Goal: Task Accomplishment & Management: Manage account settings

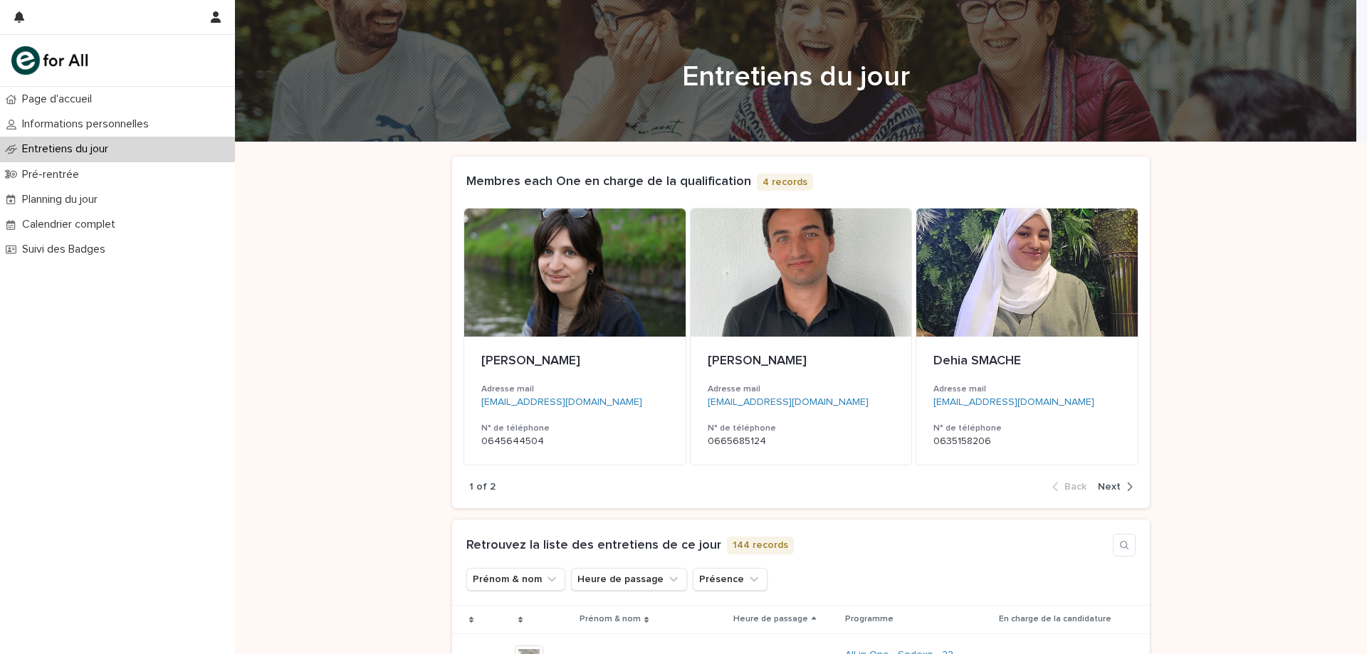
scroll to position [285, 0]
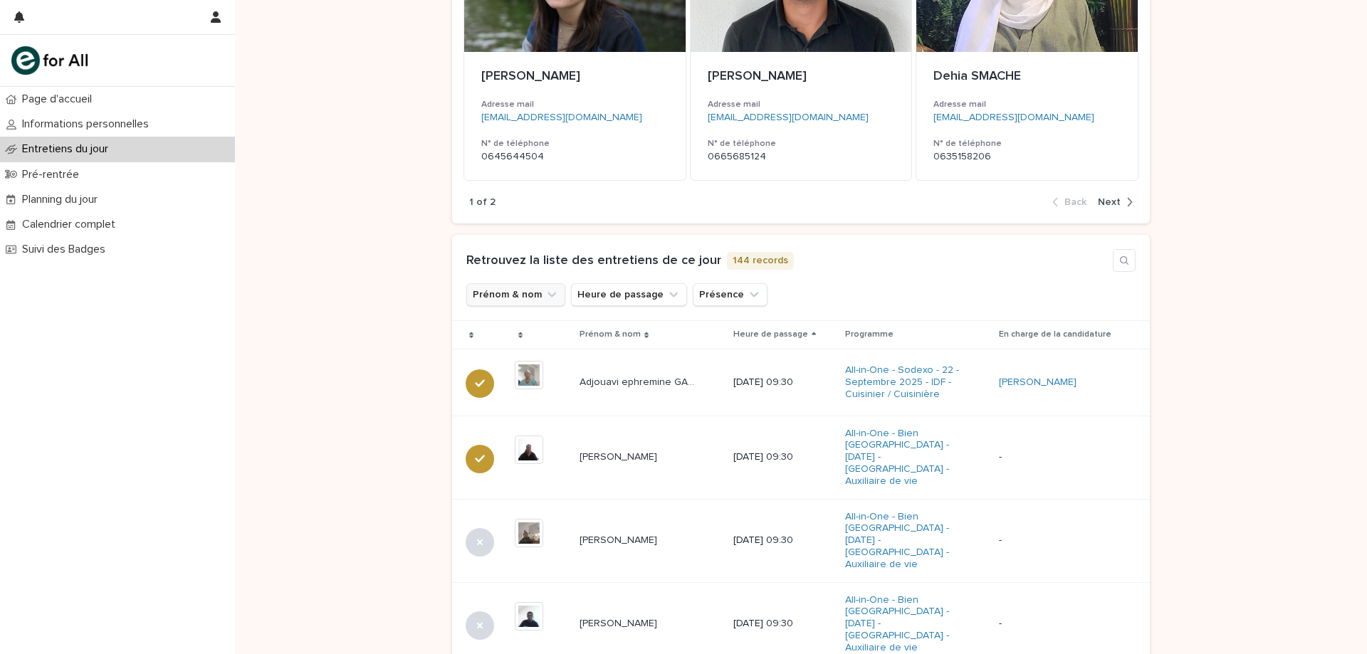
click at [532, 295] on button "Prénom & nom" at bounding box center [515, 294] width 99 height 23
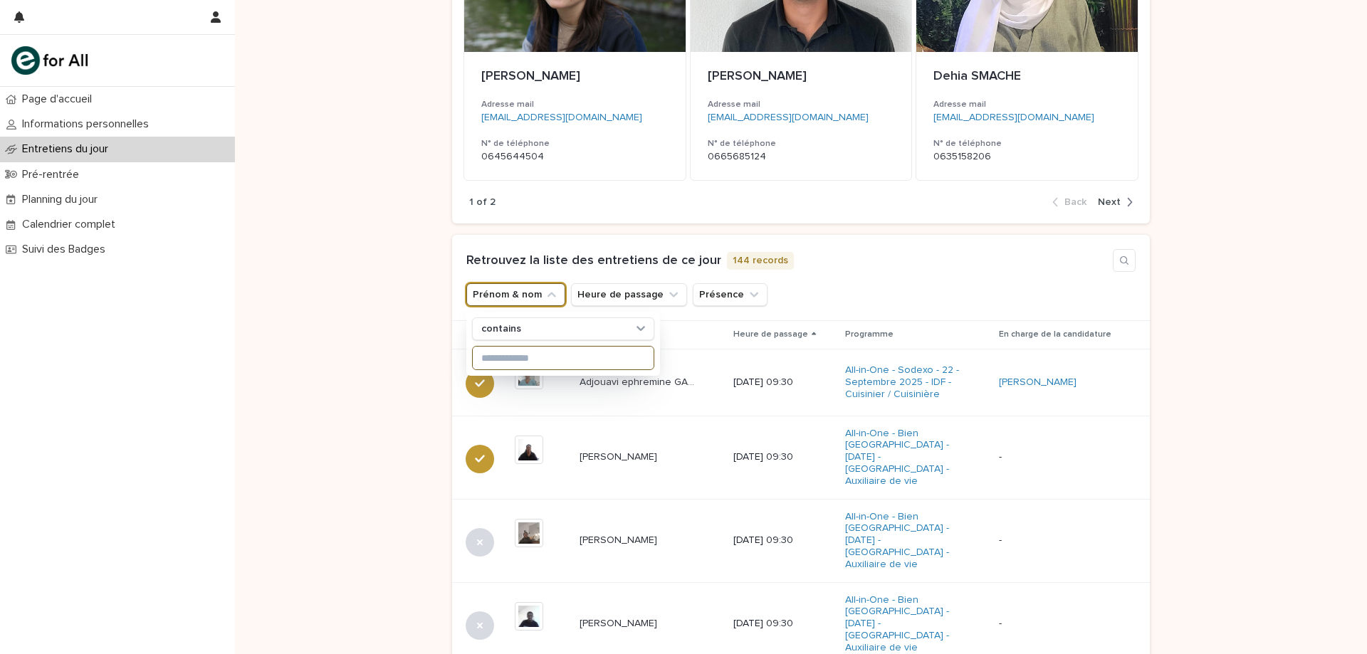
click at [528, 350] on input at bounding box center [563, 358] width 181 height 23
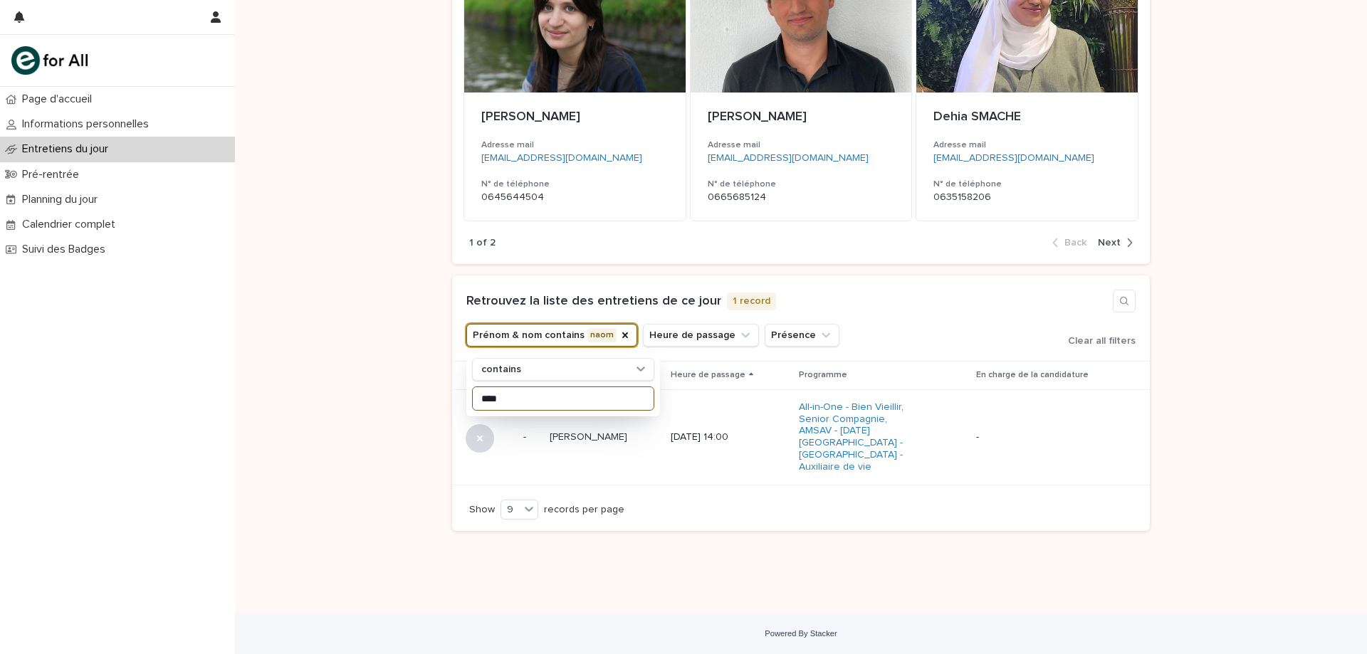
scroll to position [232, 0]
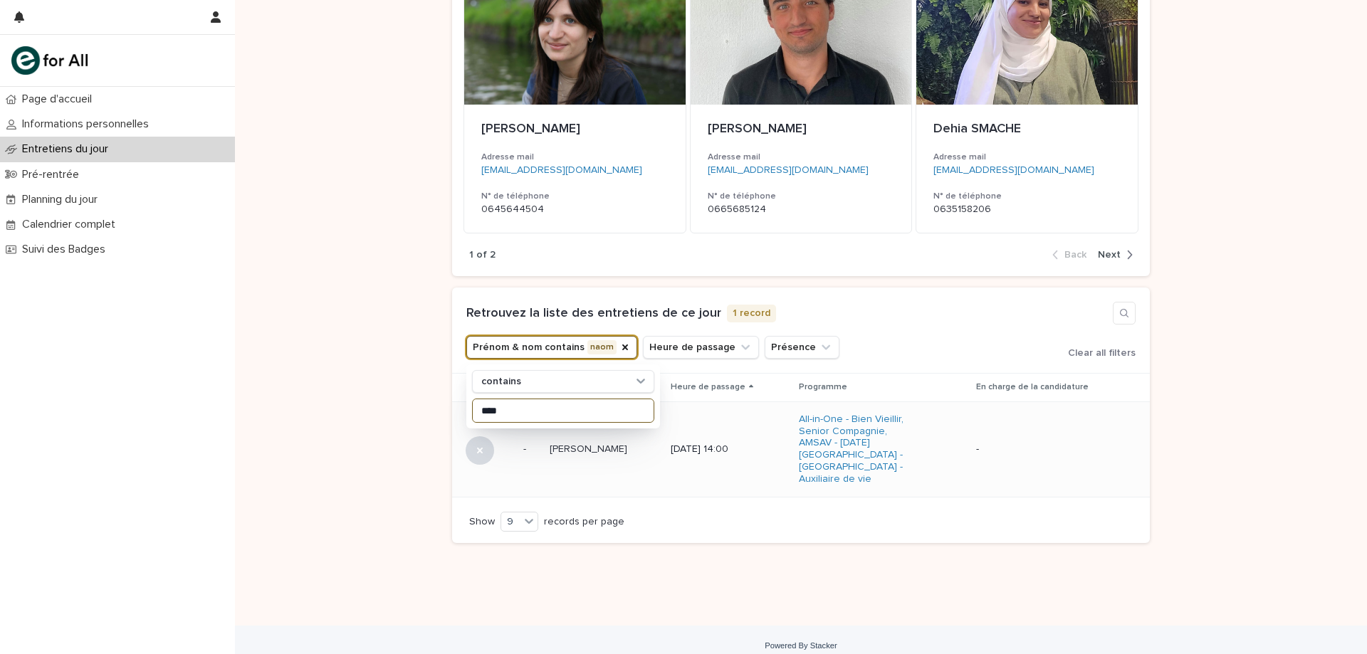
type input "****"
click at [638, 457] on td "[PERSON_NAME] [PERSON_NAME]" at bounding box center [604, 449] width 121 height 95
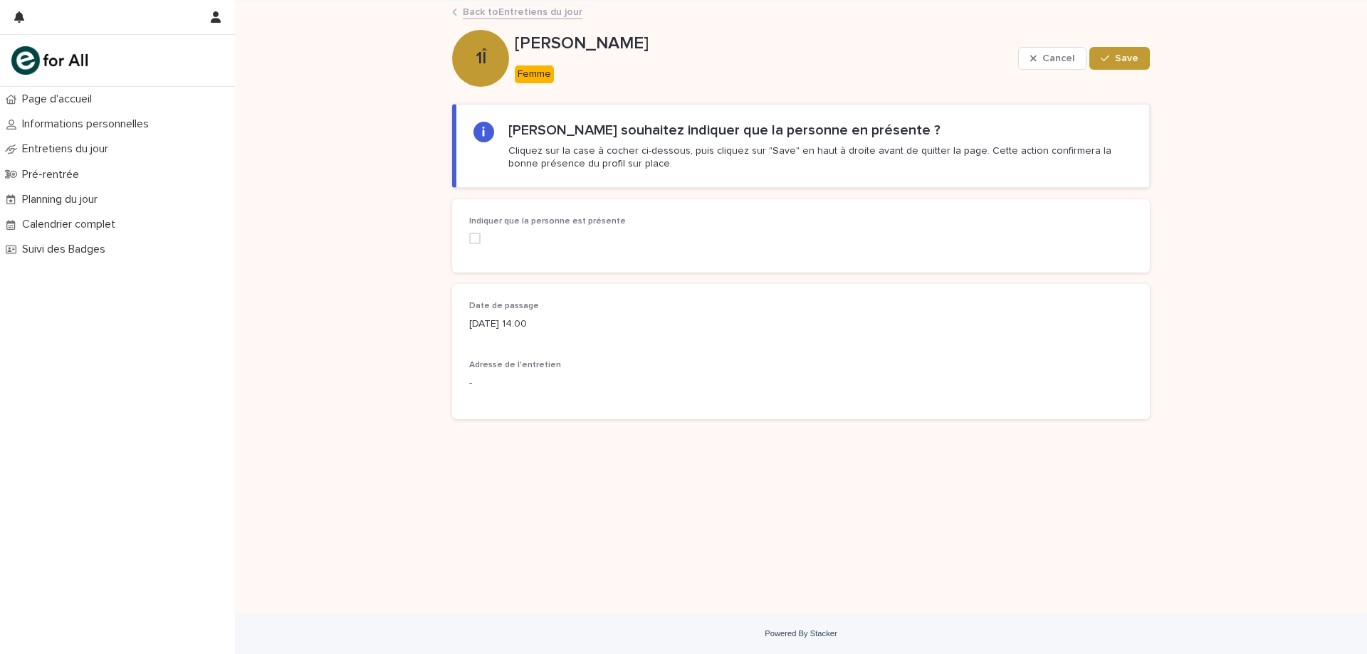
click at [478, 240] on span at bounding box center [474, 238] width 11 height 11
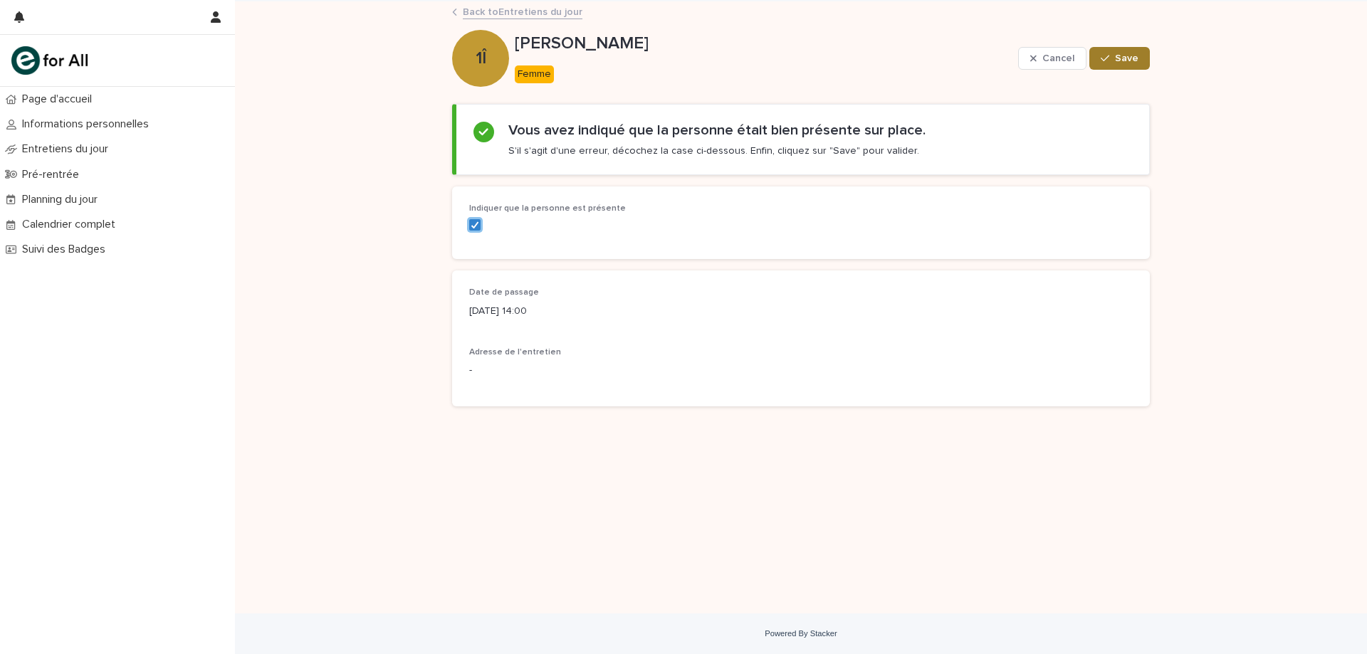
click at [1105, 52] on button "Save" at bounding box center [1119, 58] width 61 height 23
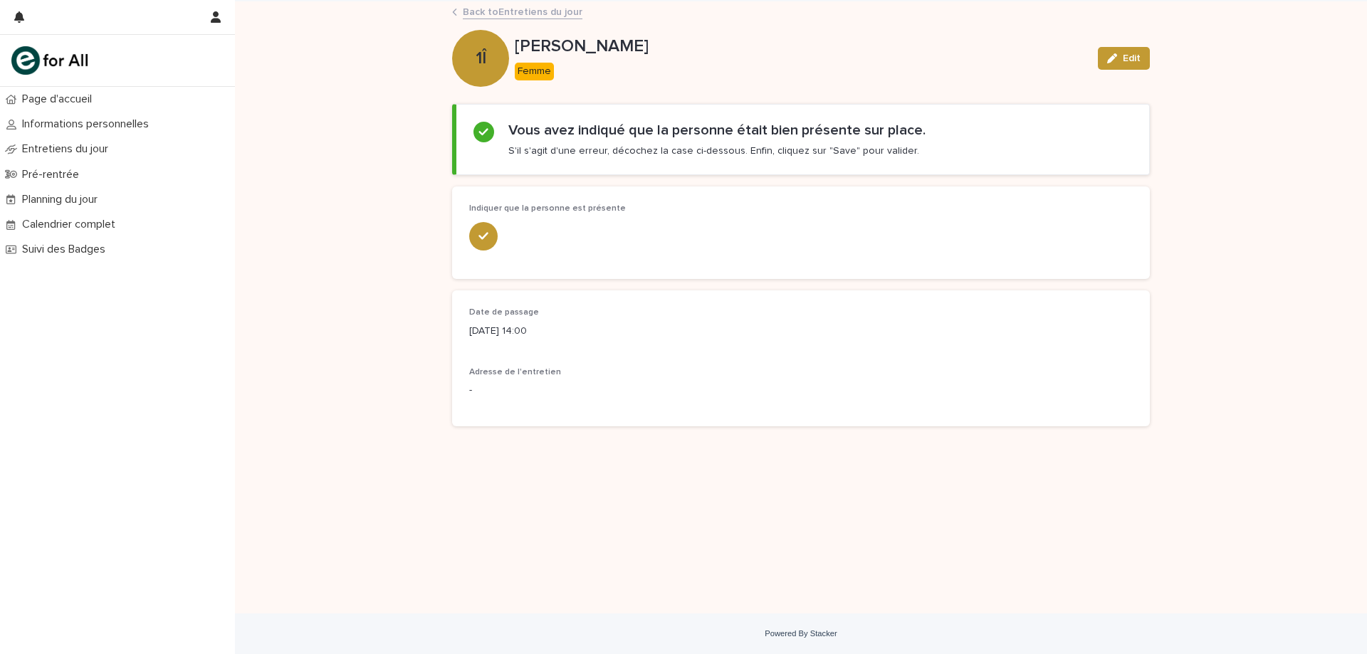
click at [465, 16] on link "Back to Entretiens du jour" at bounding box center [523, 11] width 120 height 16
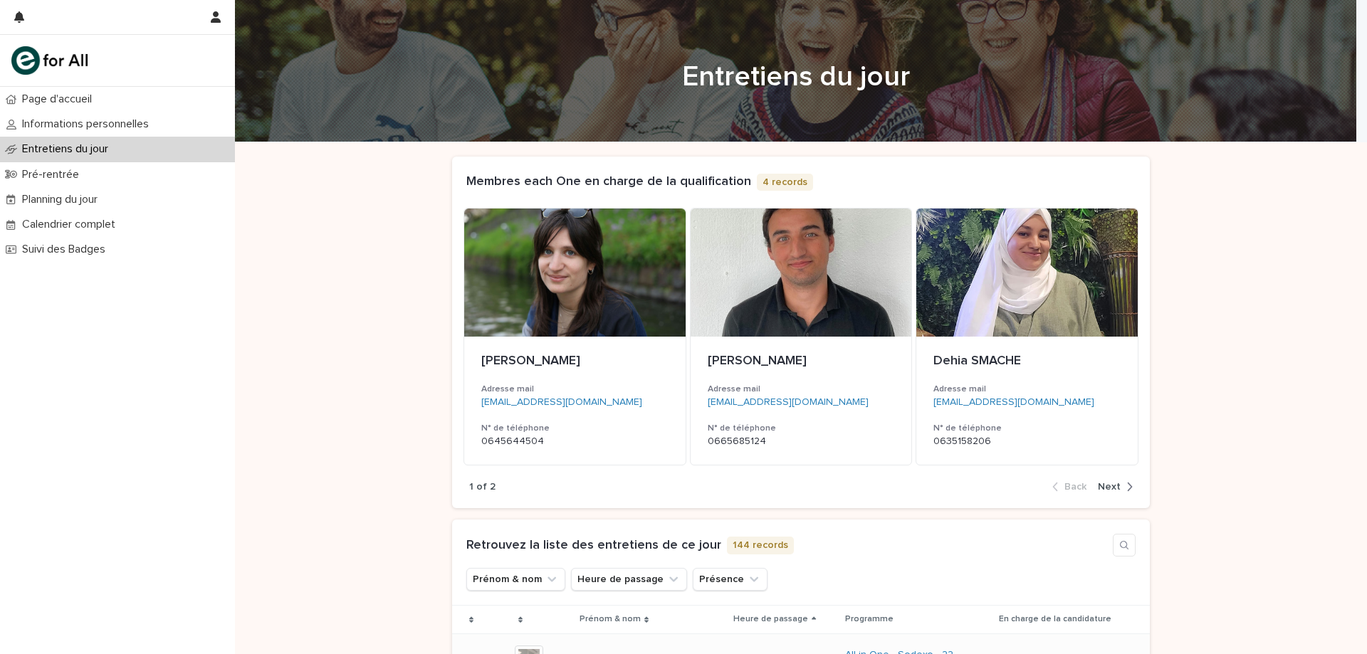
scroll to position [285, 0]
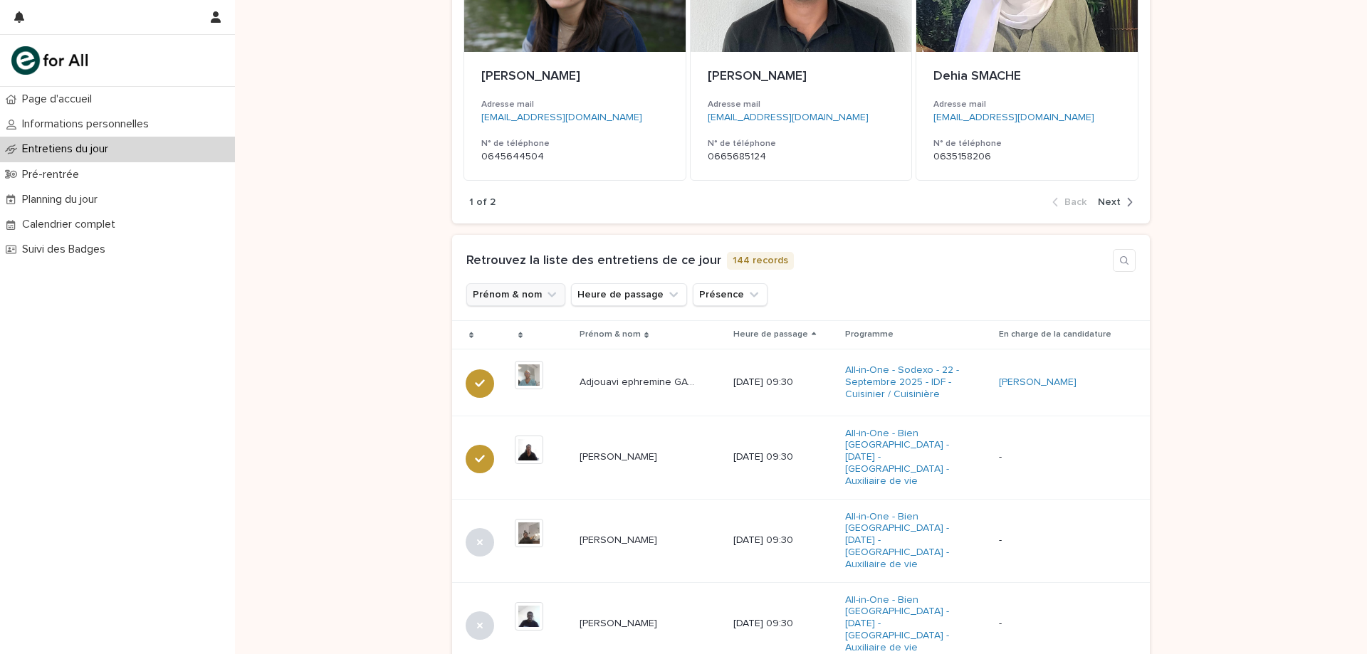
click at [493, 294] on button "Prénom & nom" at bounding box center [515, 294] width 99 height 23
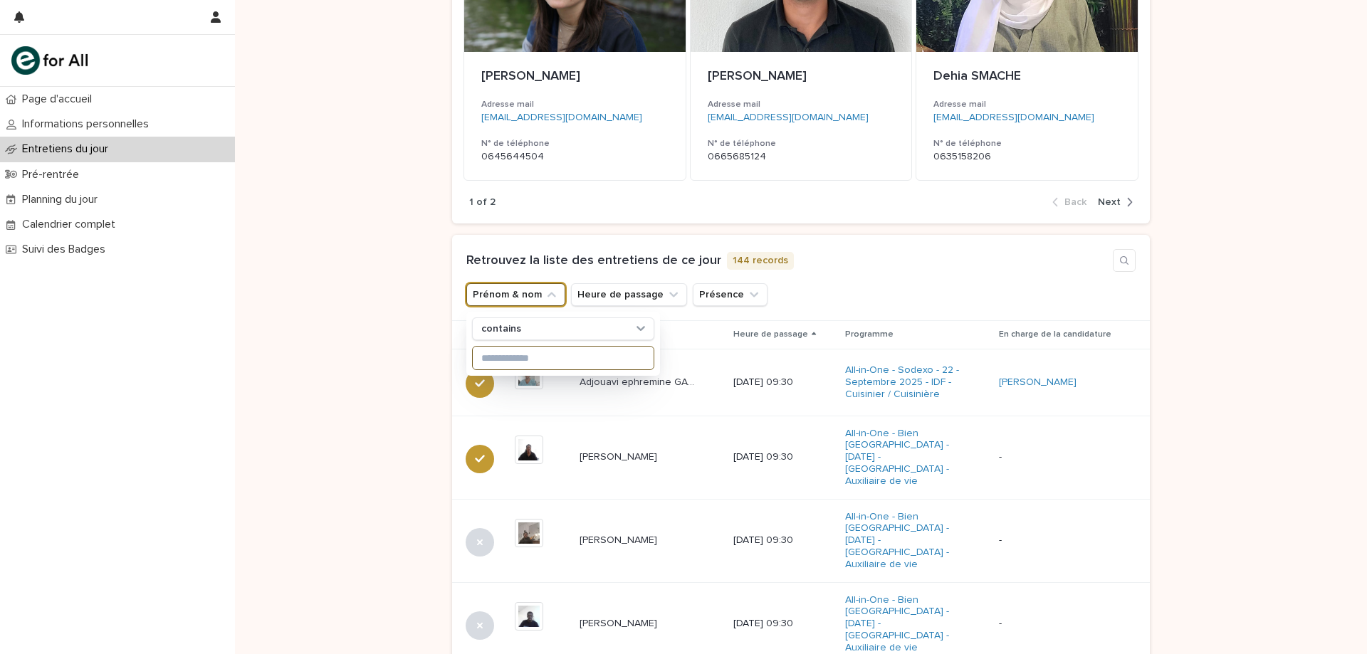
click at [525, 358] on input at bounding box center [563, 358] width 181 height 23
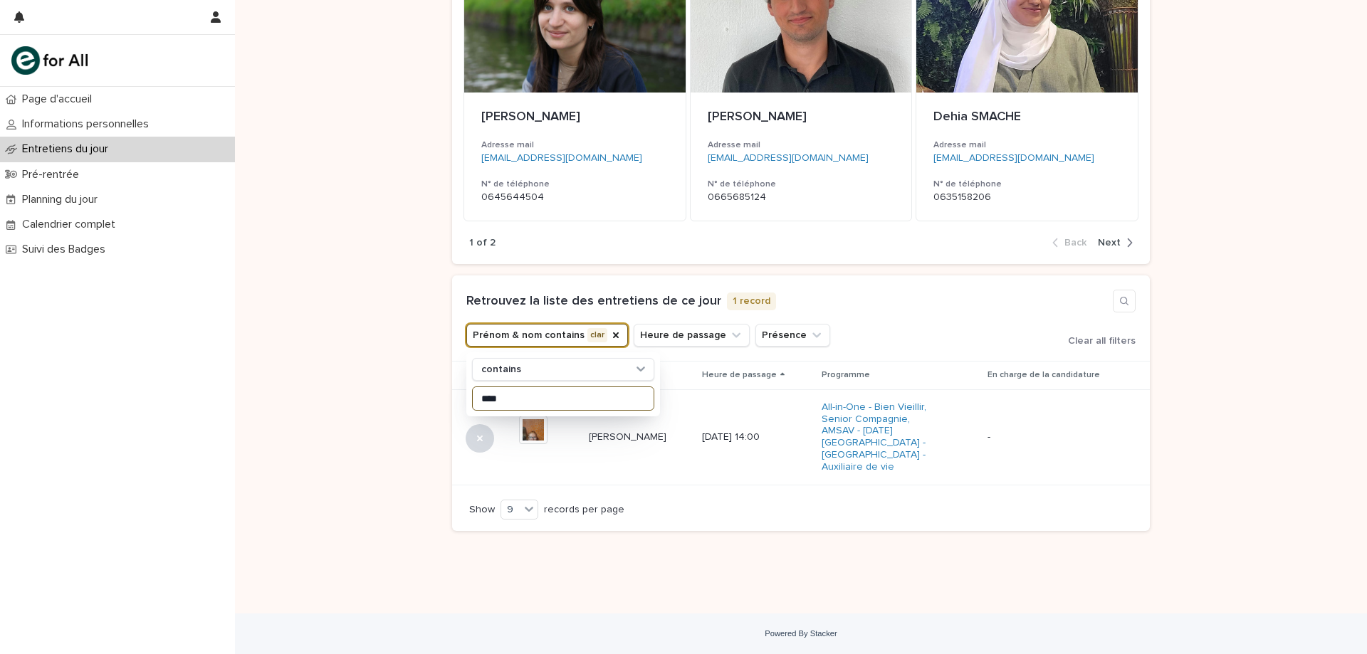
scroll to position [232, 0]
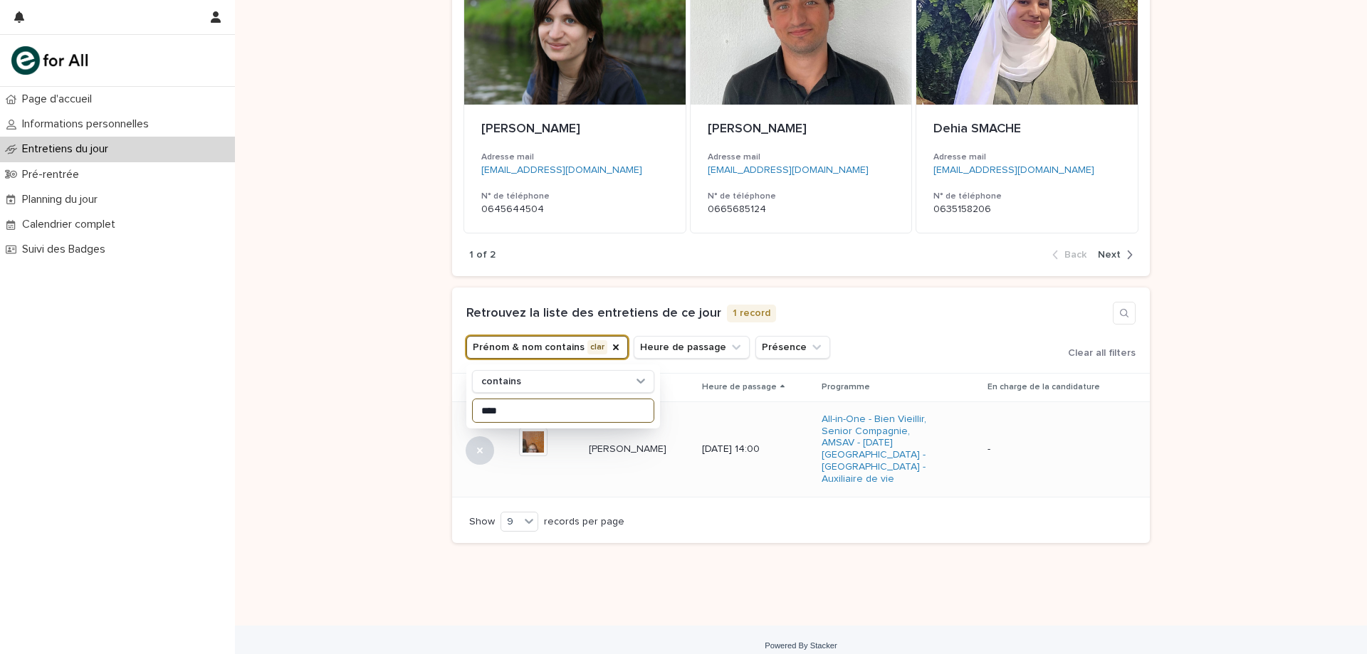
type input "****"
click at [656, 453] on div "[PERSON_NAME] [PERSON_NAME]" at bounding box center [640, 449] width 102 height 23
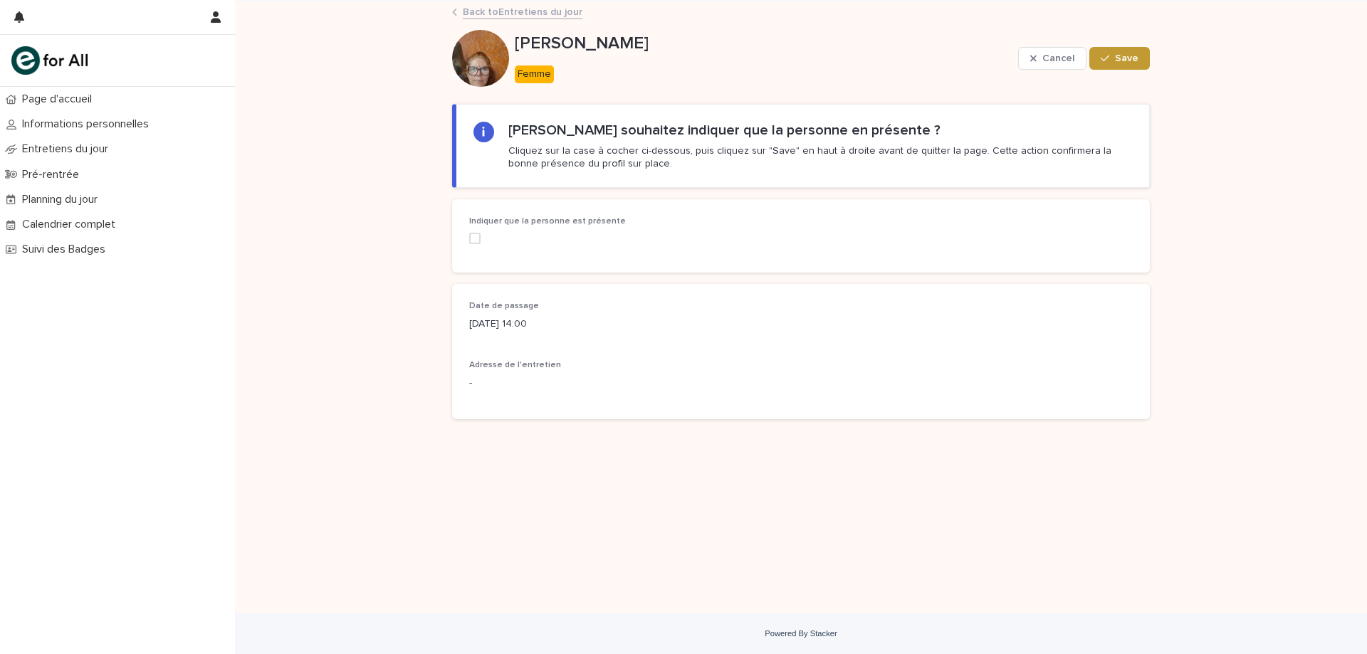
click at [479, 241] on span at bounding box center [474, 238] width 11 height 11
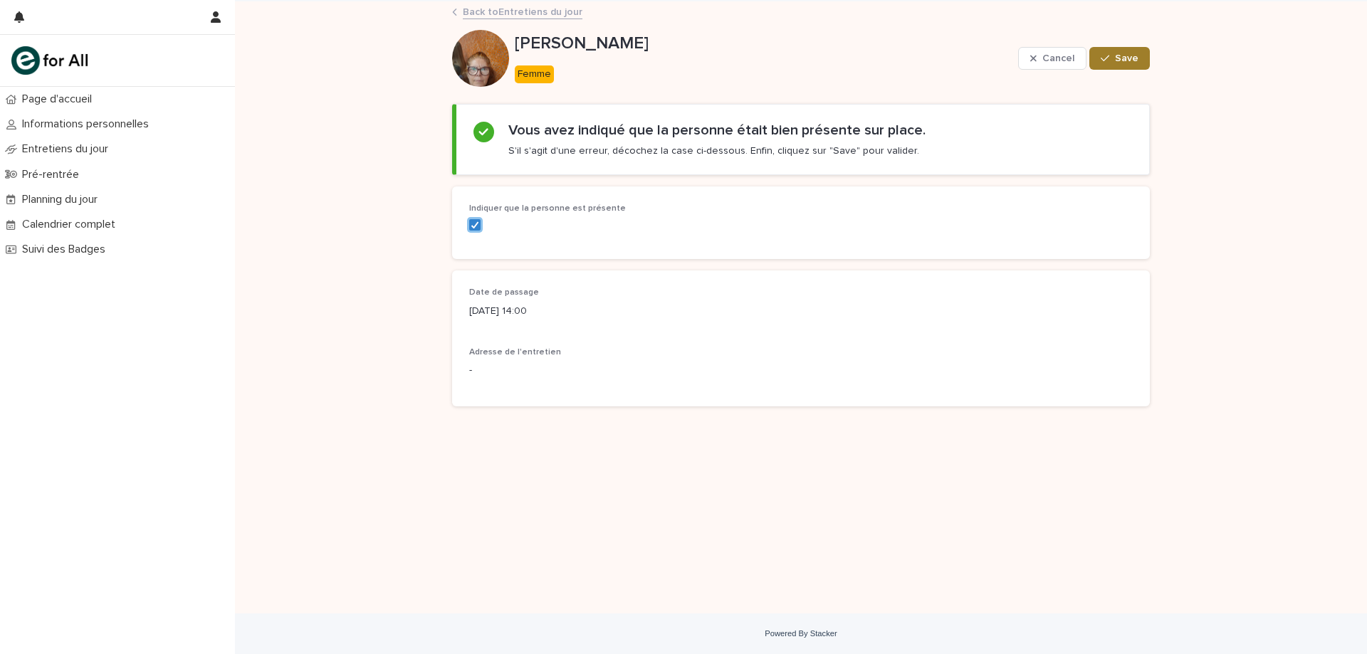
click at [1126, 53] on span "Save" at bounding box center [1126, 58] width 23 height 10
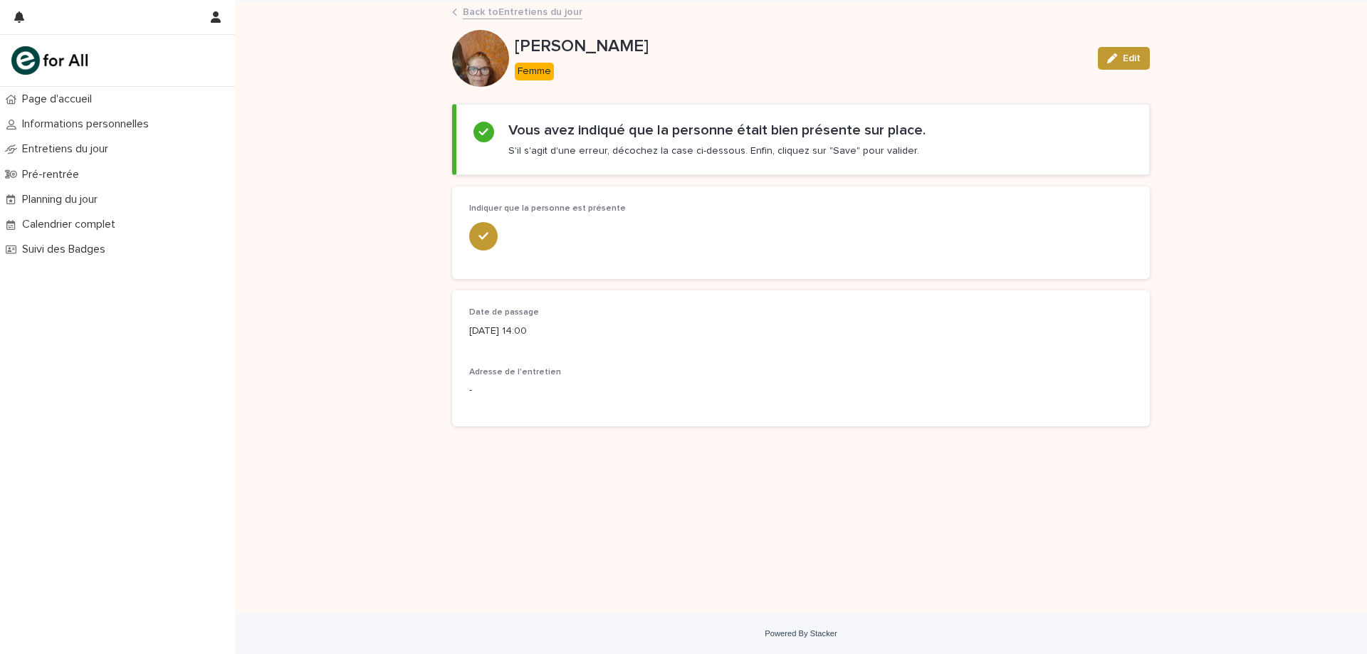
click at [462, 14] on div "Back to Entretiens du jour" at bounding box center [801, 13] width 712 height 20
click at [538, 12] on link "Back to Entretiens du jour" at bounding box center [523, 11] width 120 height 16
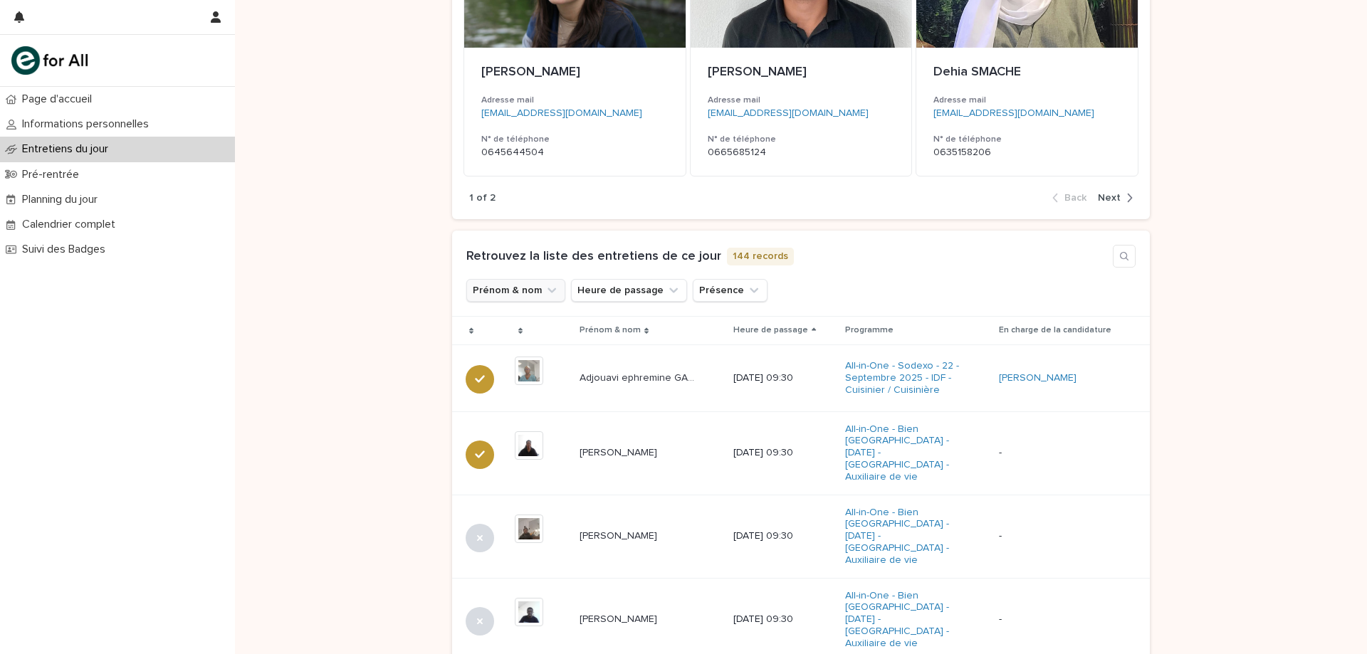
scroll to position [356, 0]
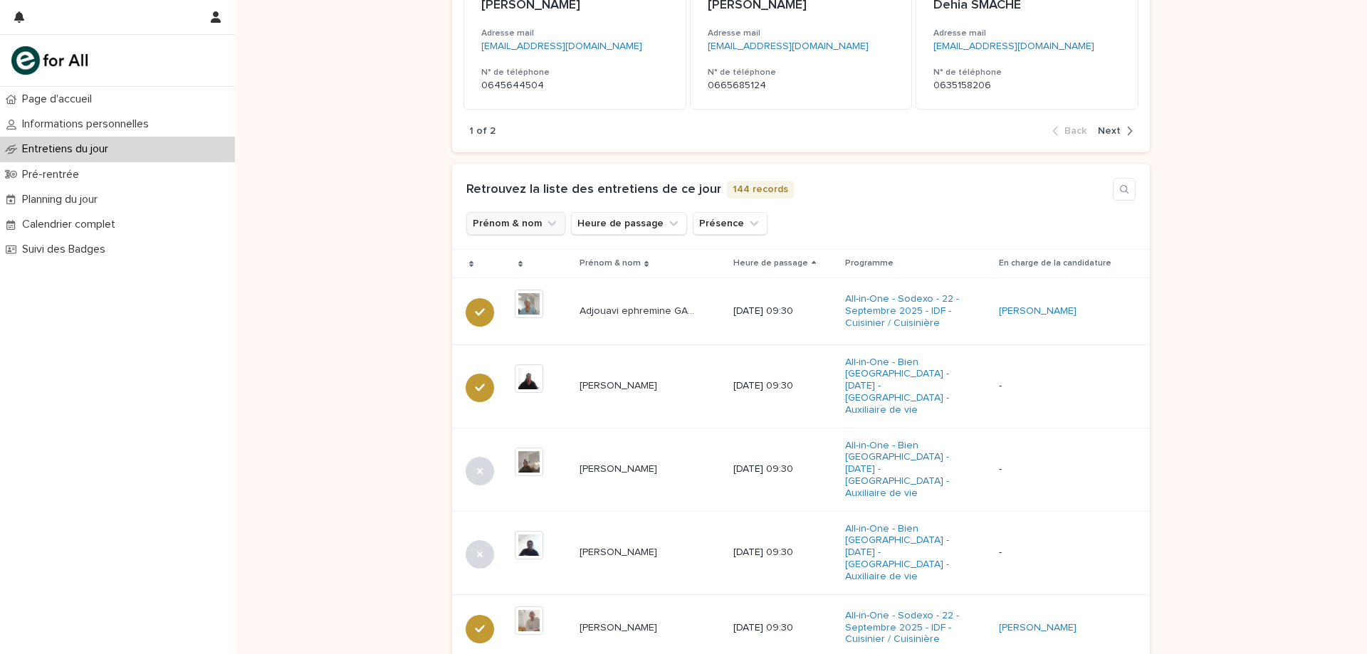
click at [508, 225] on button "Prénom & nom" at bounding box center [515, 223] width 99 height 23
click at [500, 288] on input at bounding box center [563, 287] width 181 height 23
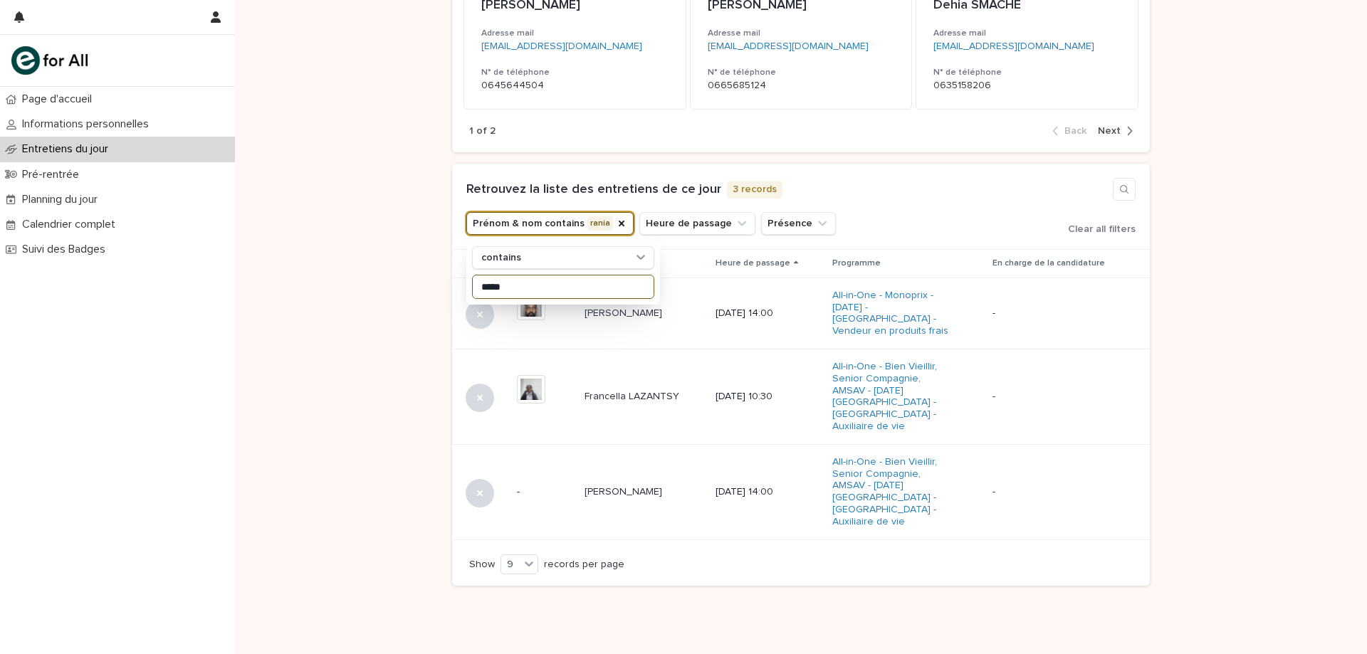
scroll to position [232, 0]
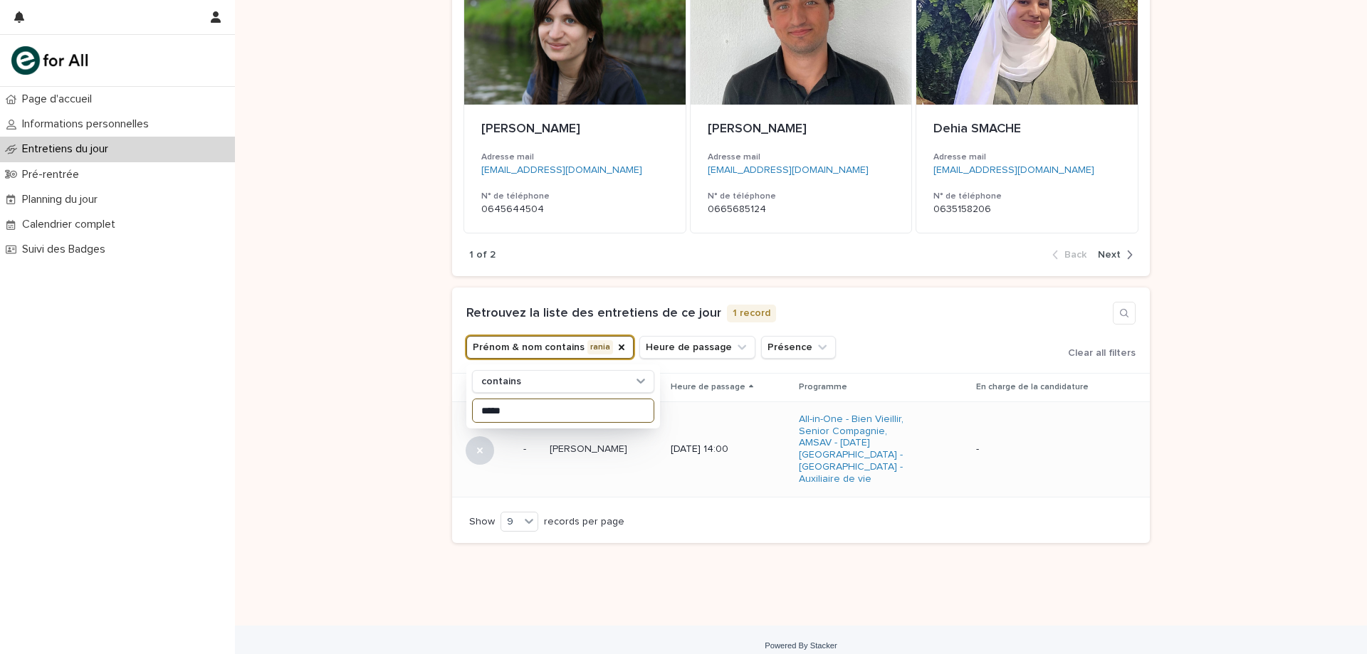
type input "*****"
click at [626, 453] on div "[PERSON_NAME] [PERSON_NAME]" at bounding box center [605, 449] width 110 height 23
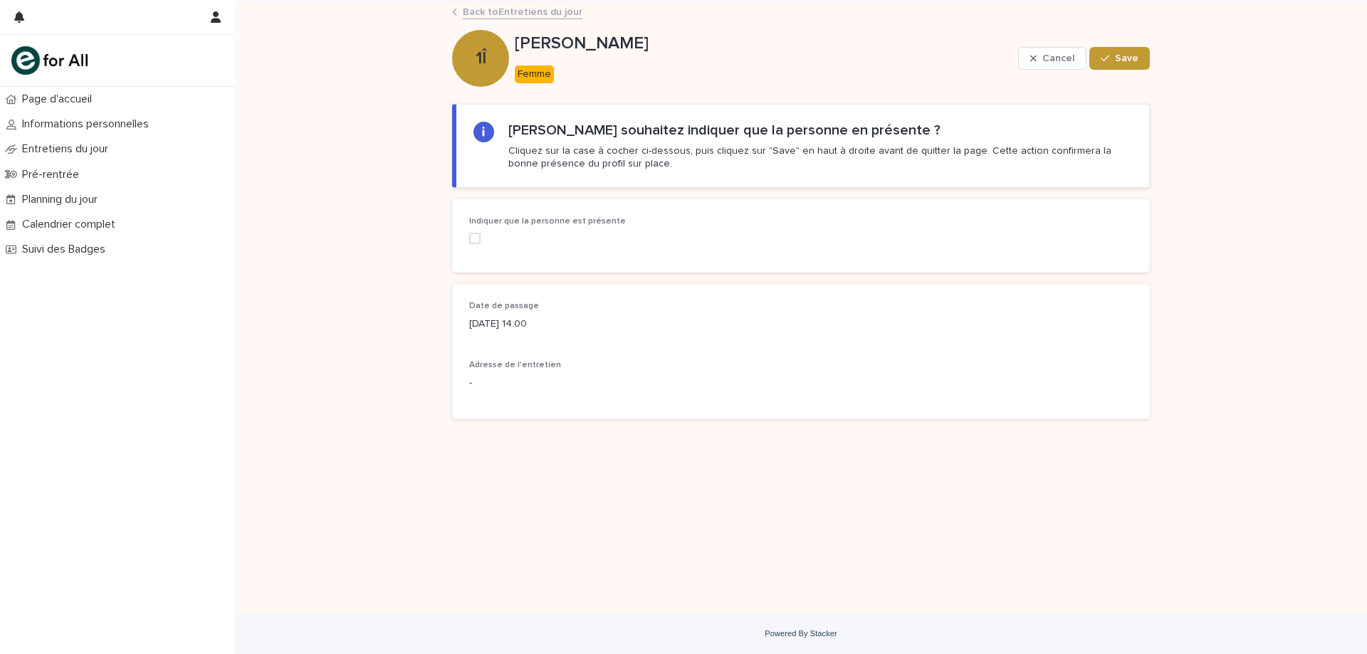
click at [479, 235] on span at bounding box center [474, 238] width 11 height 11
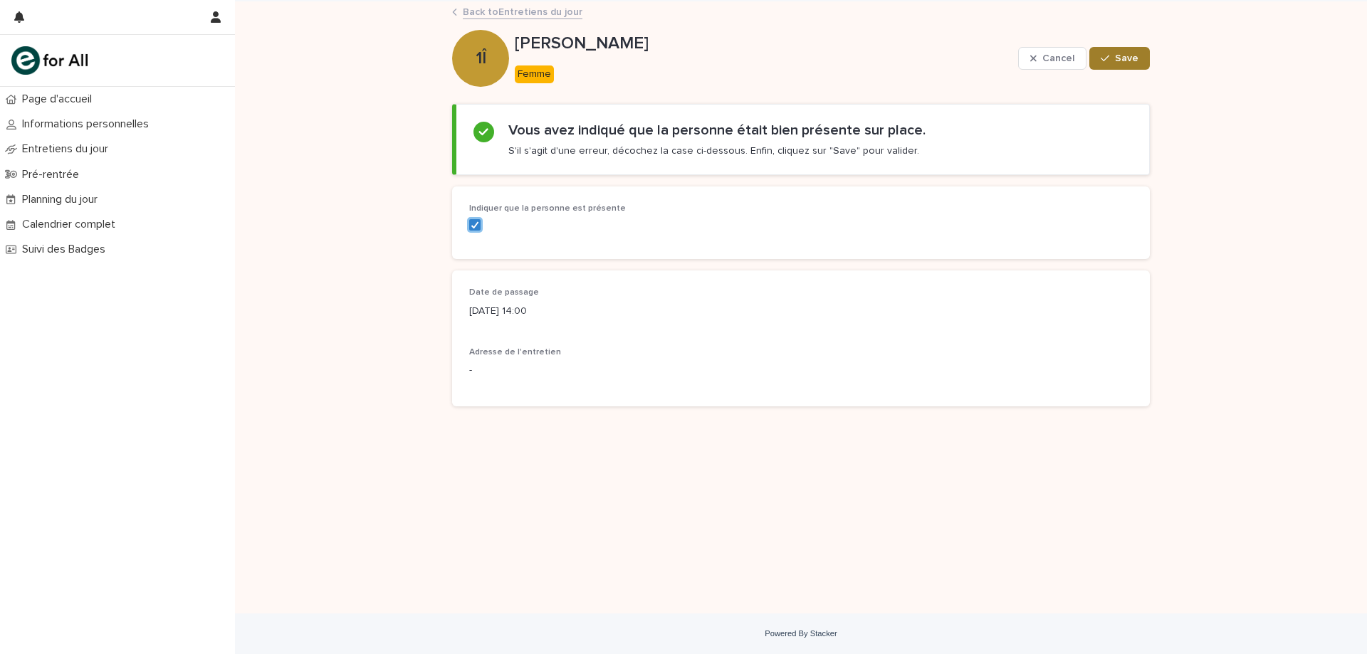
click at [1111, 47] on button "Save" at bounding box center [1119, 58] width 61 height 23
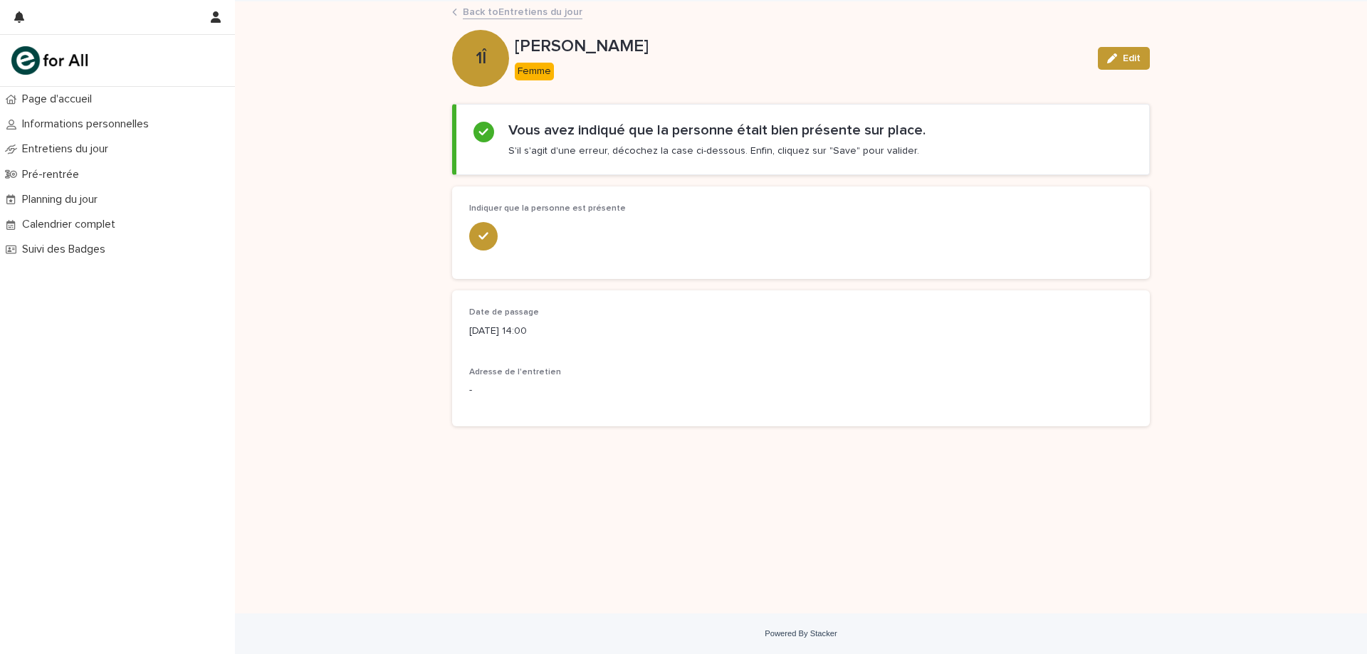
click at [399, 171] on div "Loading... Saving… Loading... Saving… [PERSON_NAME] Edit 1Î [PERSON_NAME] Femme…" at bounding box center [801, 307] width 1132 height 612
click at [493, 7] on link "Back to Entretiens du jour" at bounding box center [523, 11] width 120 height 16
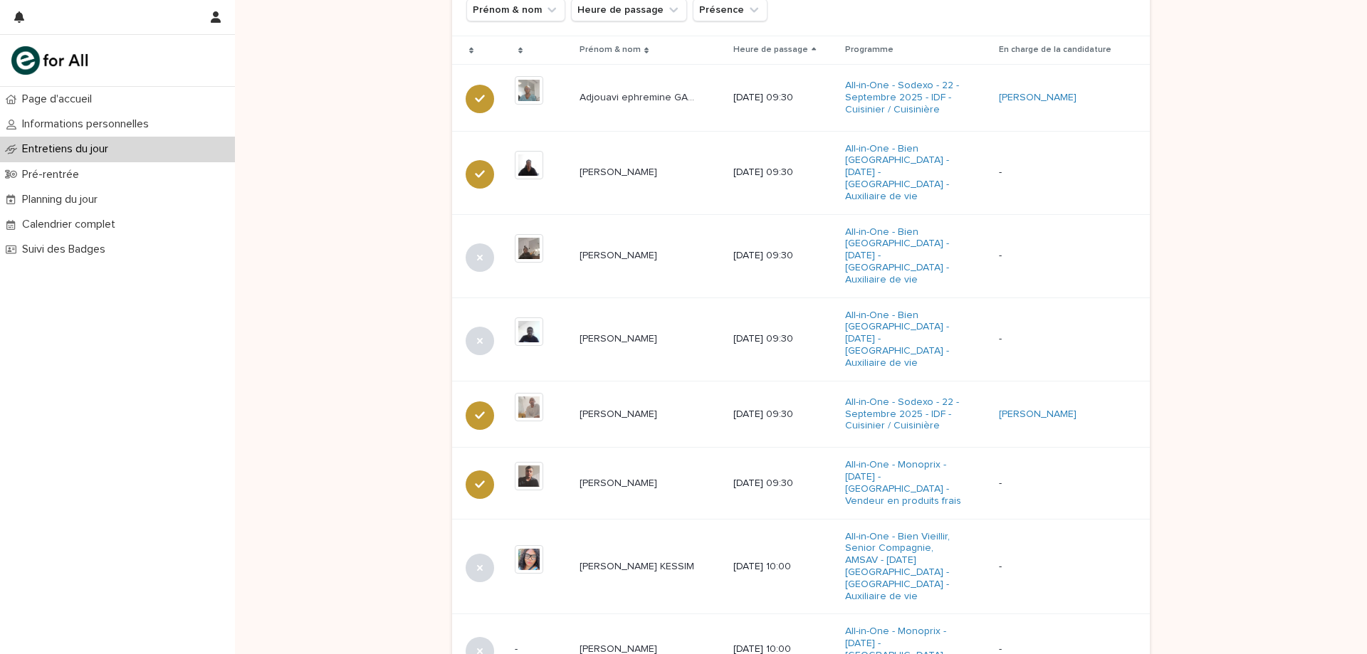
click at [372, 258] on div "Loading... Saving… Loading... Saving… Loading... Saving… Loading... Saving… Loa…" at bounding box center [801, 241] width 1132 height 1337
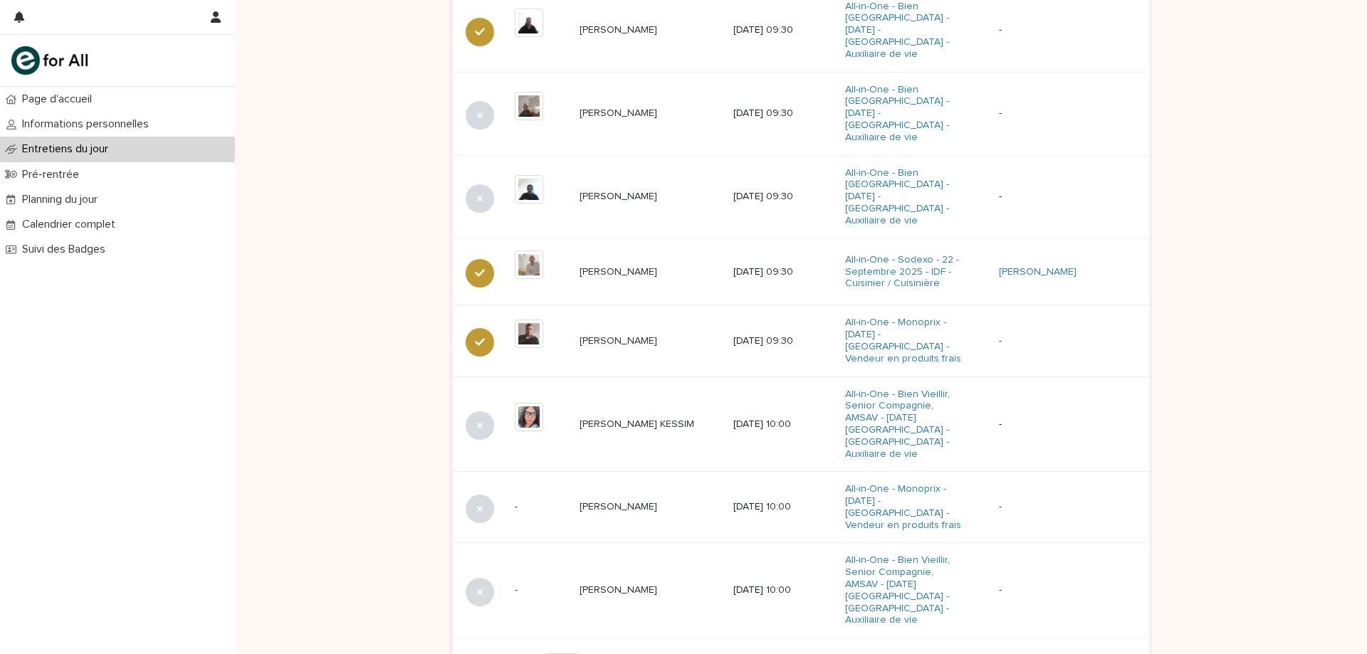
scroll to position [285, 0]
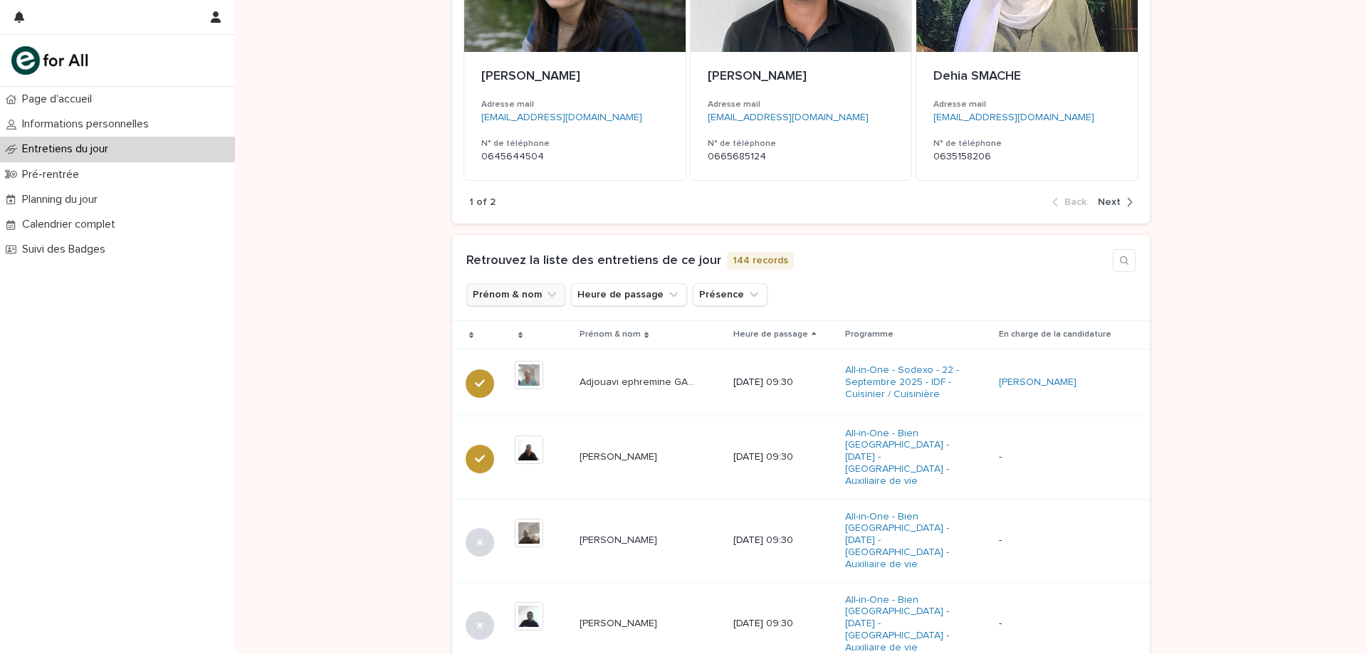
click at [523, 300] on button "Prénom & nom" at bounding box center [515, 294] width 99 height 23
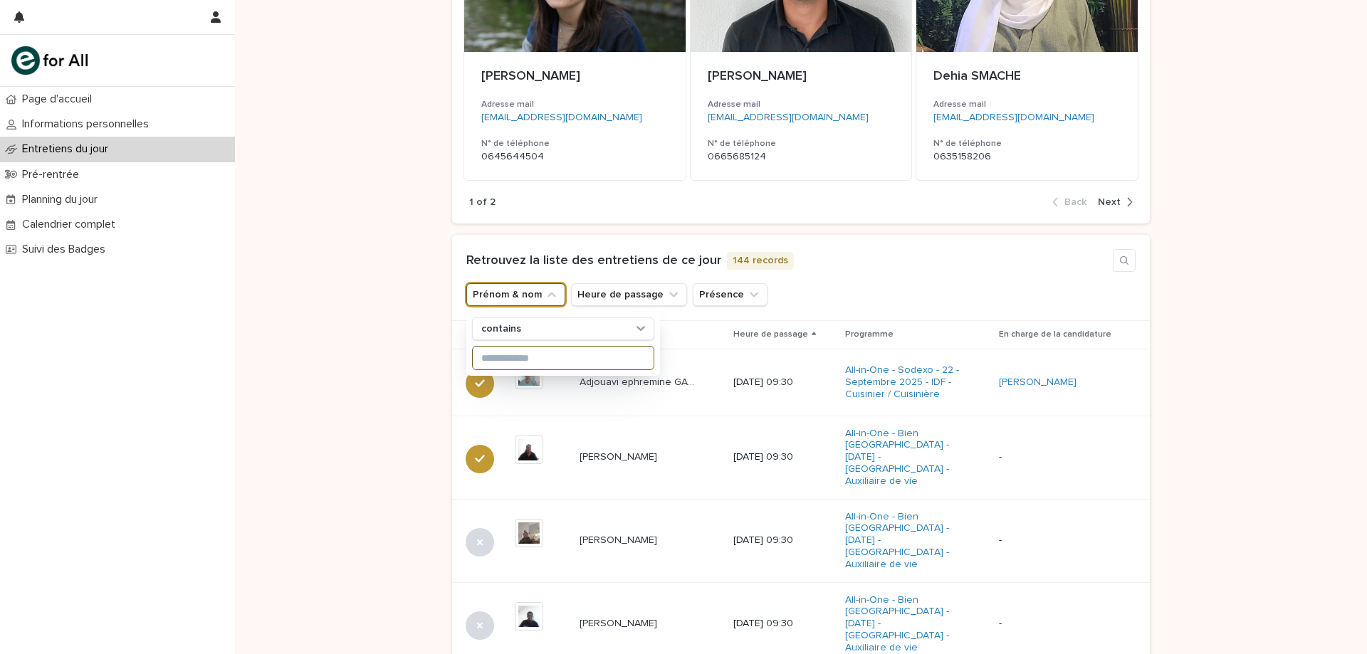
drag, startPoint x: 520, startPoint y: 354, endPoint x: 521, endPoint y: 364, distance: 10.7
click at [520, 353] on input at bounding box center [563, 358] width 181 height 23
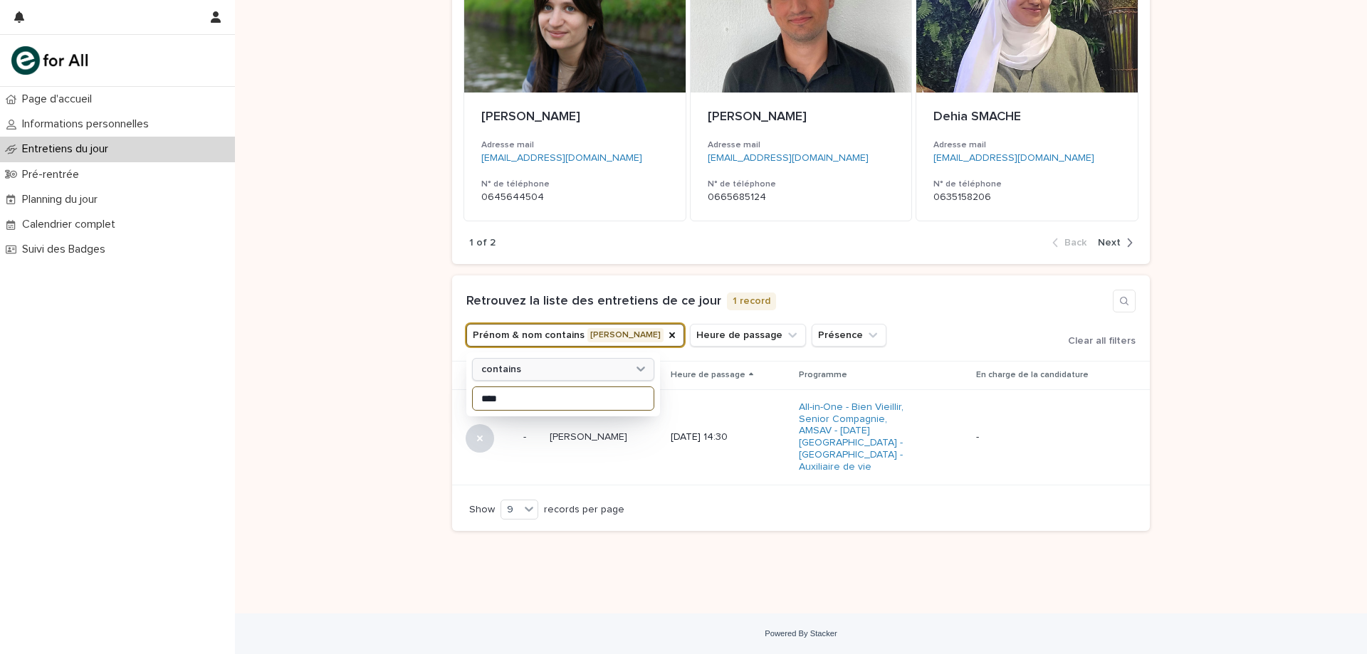
scroll to position [232, 0]
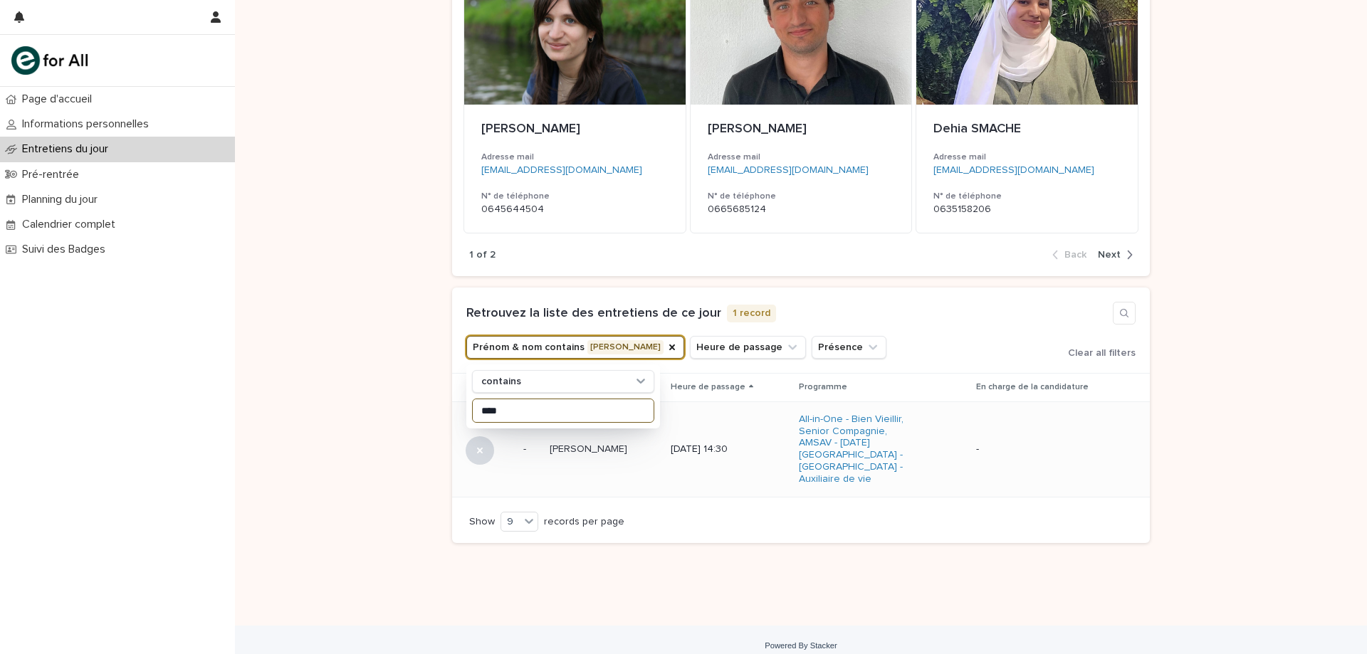
type input "****"
click at [614, 454] on div "[PERSON_NAME] [PERSON_NAME]" at bounding box center [605, 449] width 110 height 23
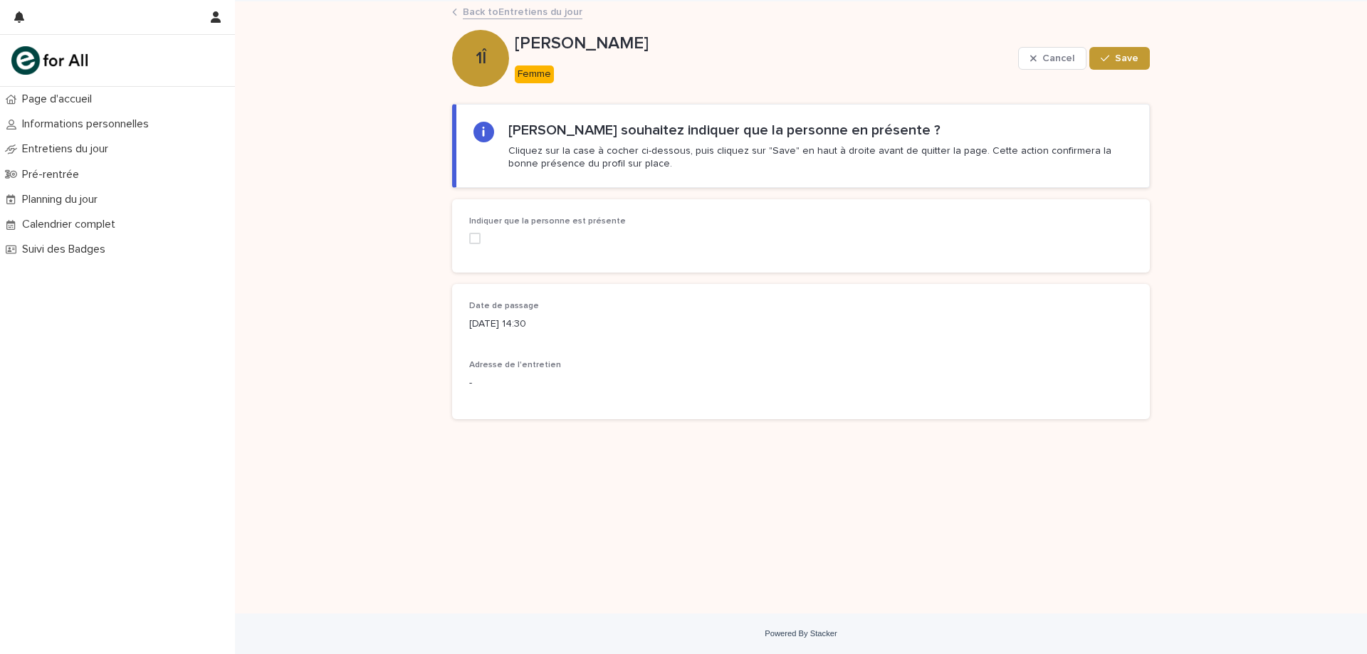
click at [468, 234] on div "Indiquer que la personne est présente" at bounding box center [801, 235] width 698 height 73
click at [498, 243] on label at bounding box center [574, 238] width 210 height 11
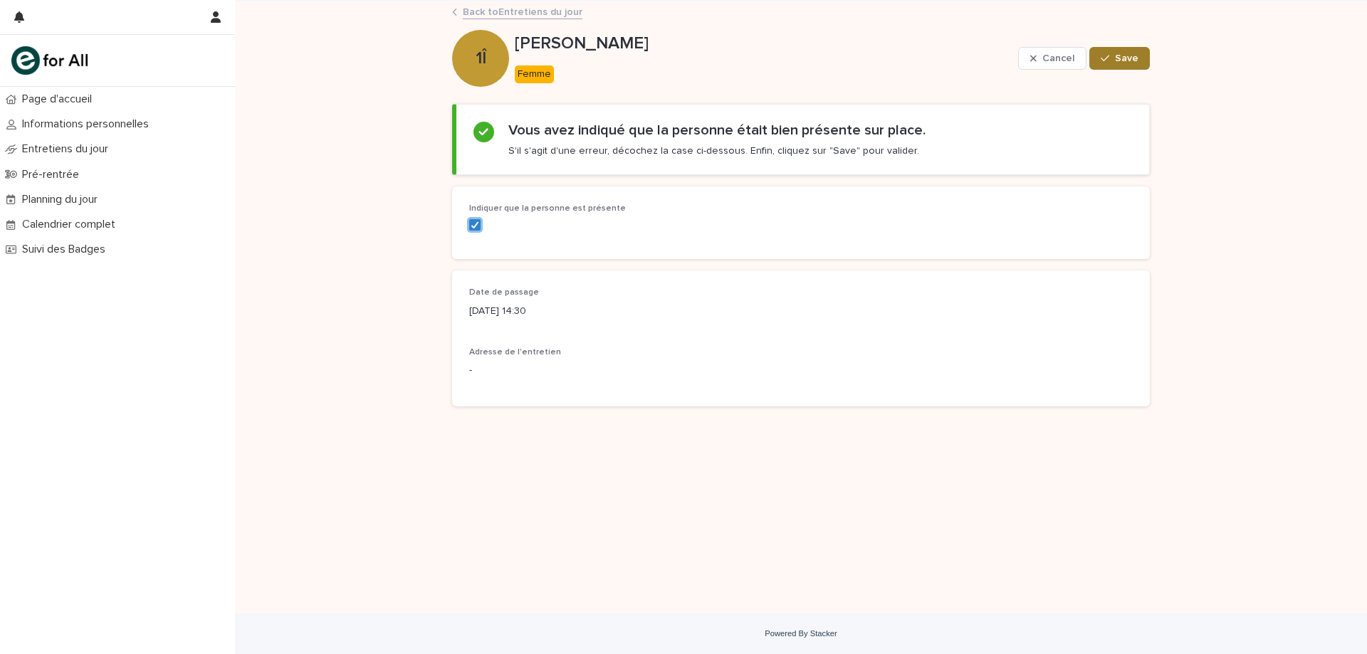
click at [1148, 59] on button "Save" at bounding box center [1119, 58] width 61 height 23
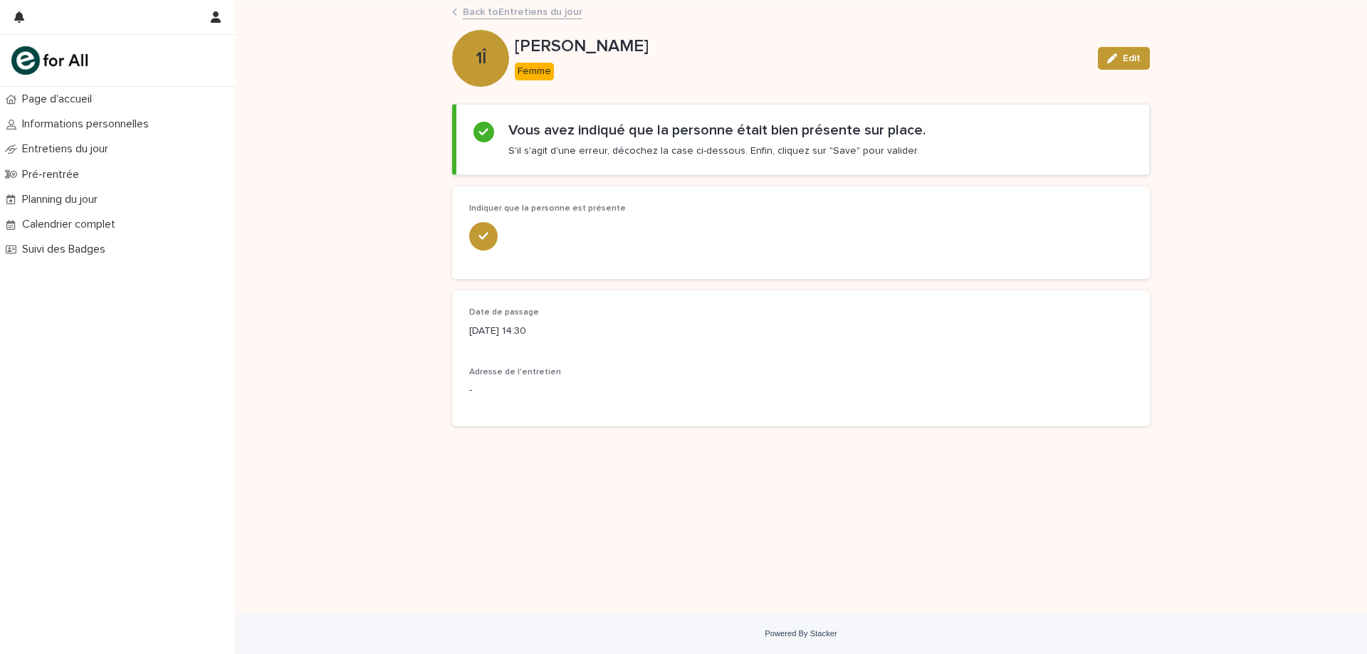
click at [559, 9] on link "Back to Entretiens du jour" at bounding box center [523, 11] width 120 height 16
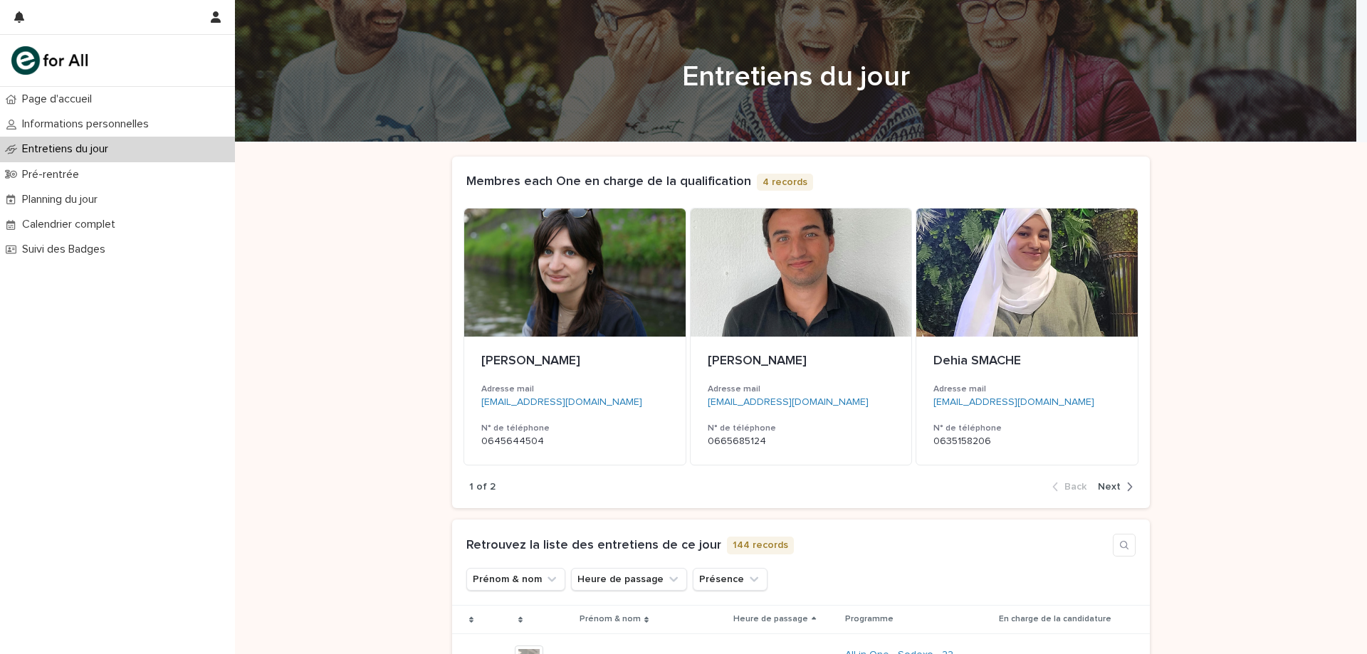
click at [65, 151] on p "Entretiens du jour" at bounding box center [67, 149] width 103 height 14
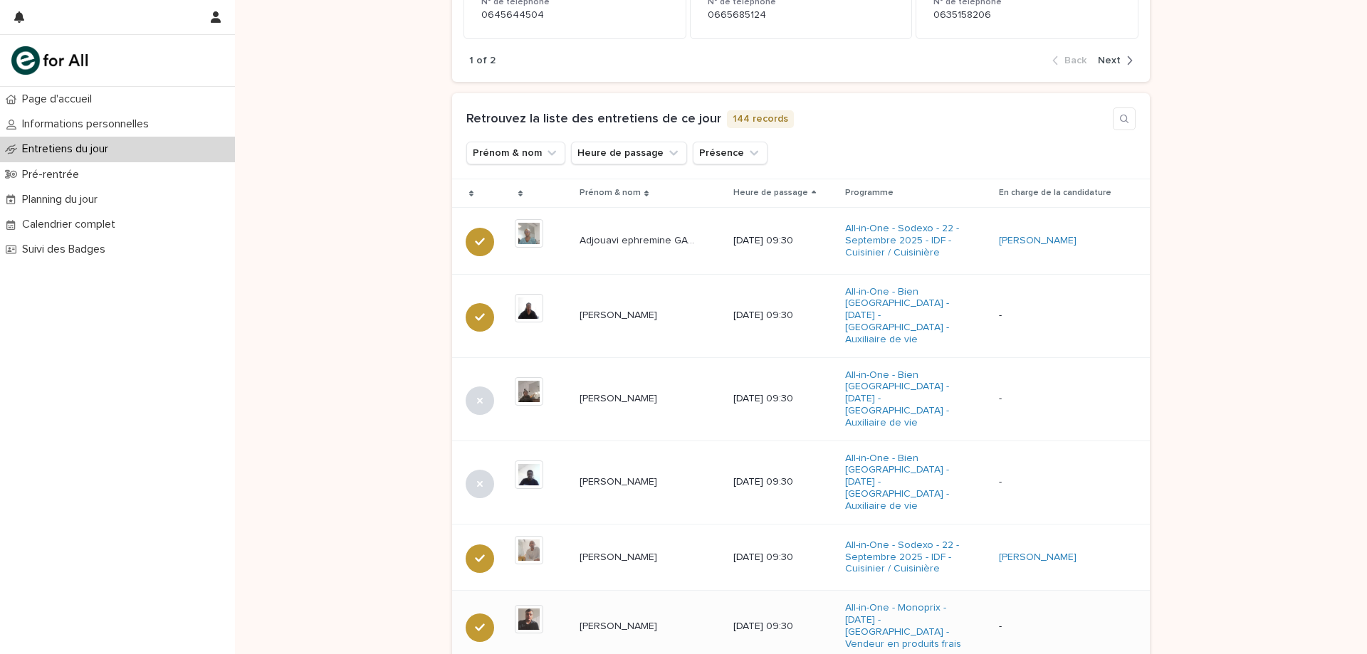
scroll to position [445, 0]
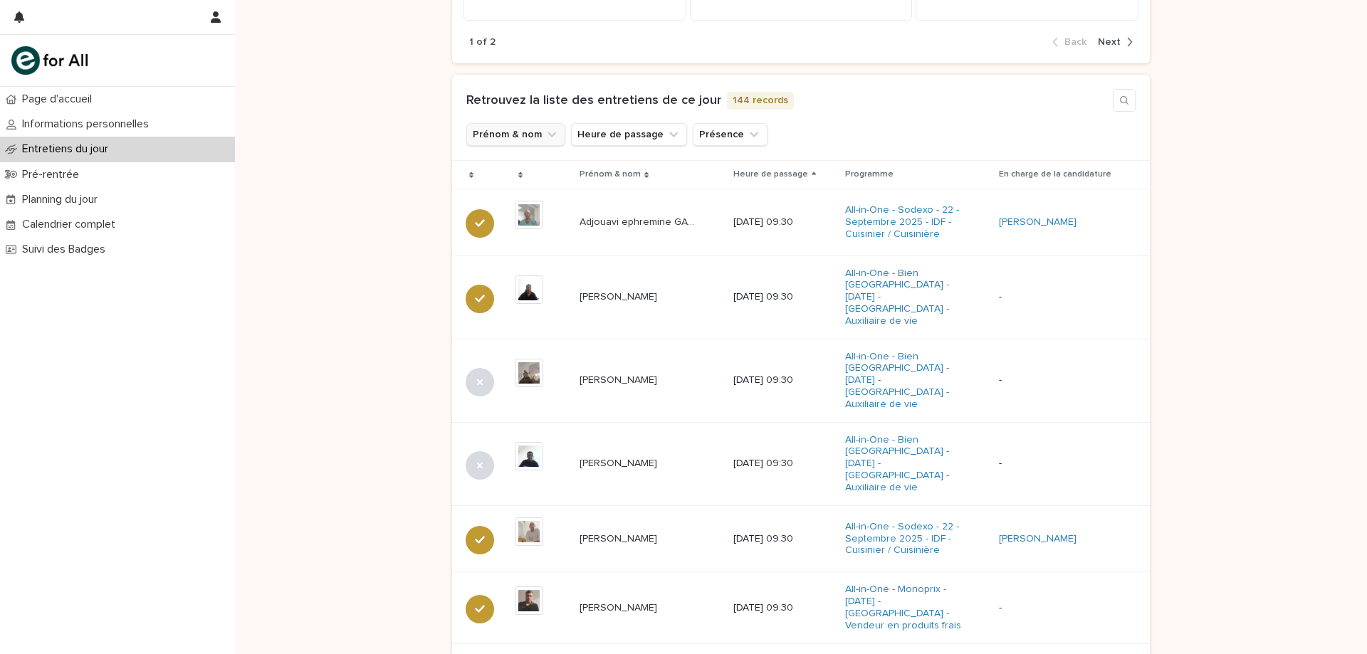
click at [534, 131] on button "Prénom & nom" at bounding box center [515, 134] width 99 height 23
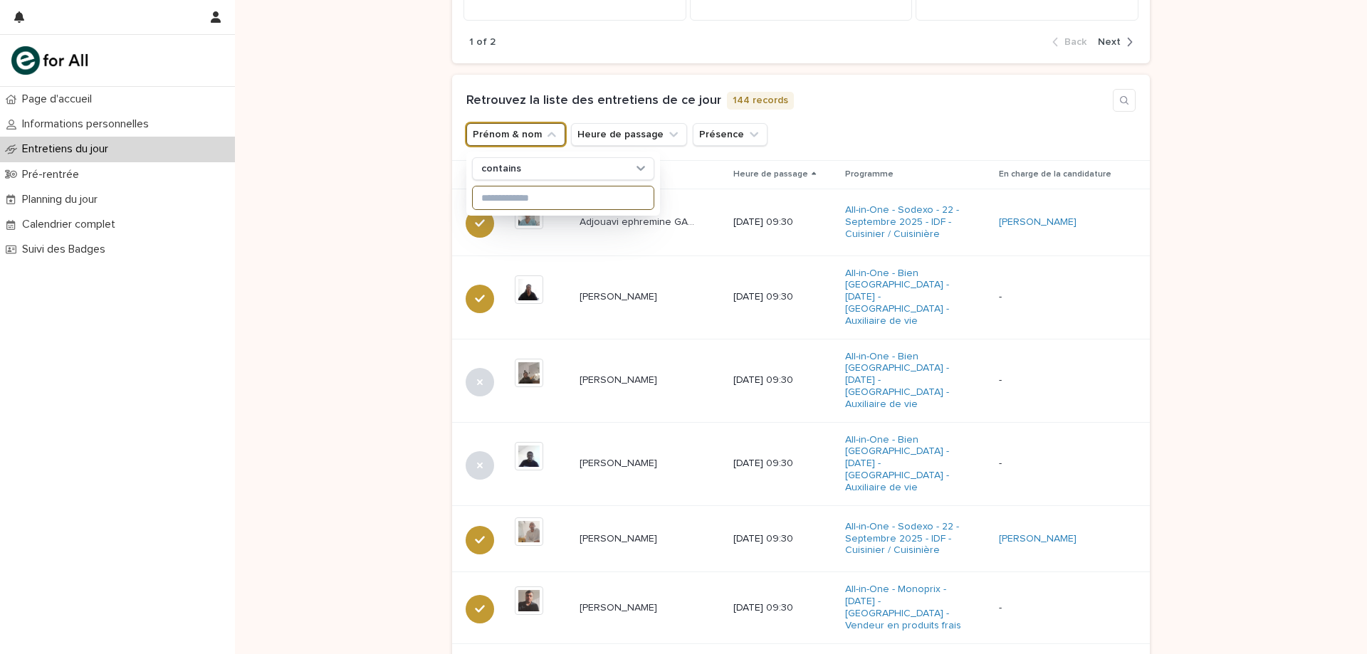
click at [513, 206] on input at bounding box center [563, 198] width 181 height 23
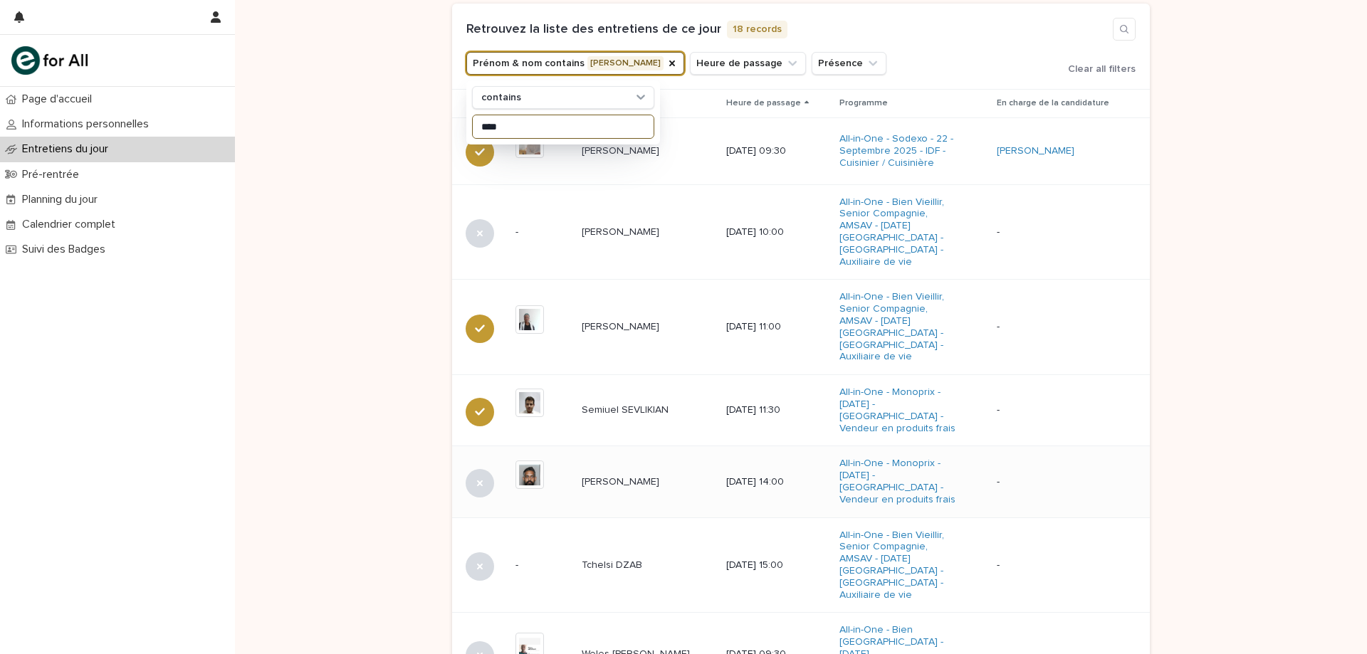
scroll to position [232, 0]
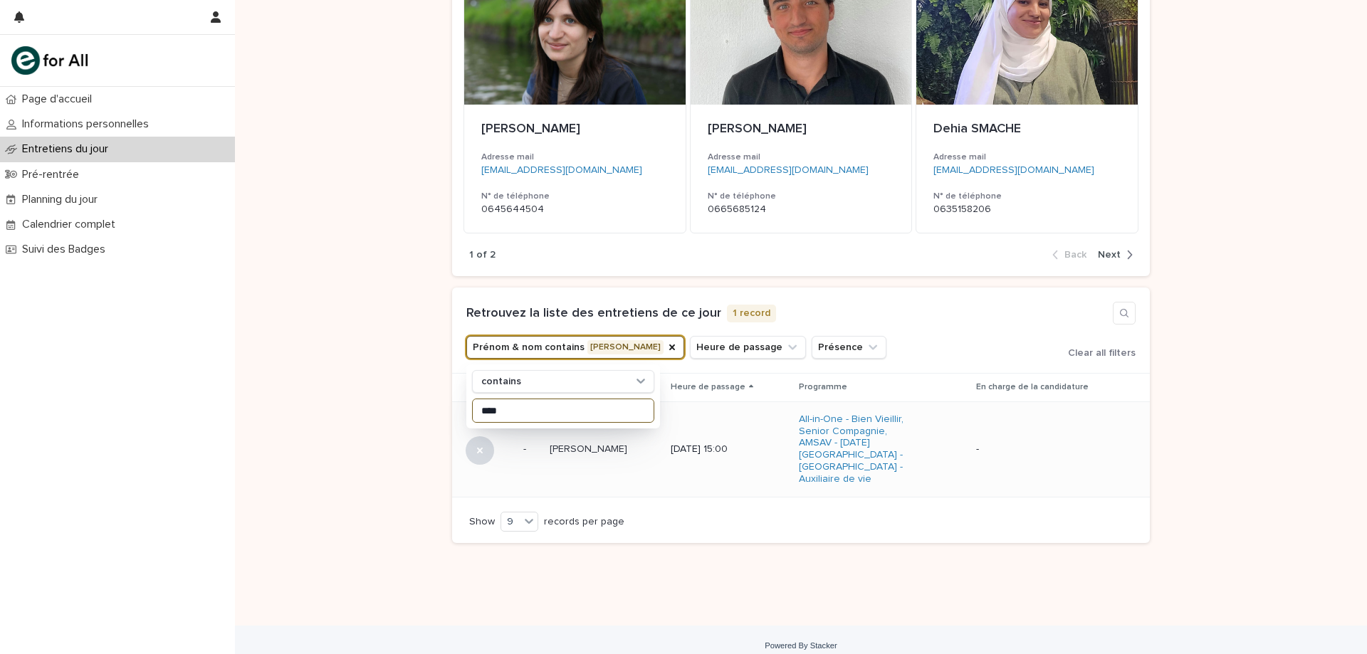
type input "****"
click at [589, 457] on td "[PERSON_NAME]" at bounding box center [604, 449] width 121 height 95
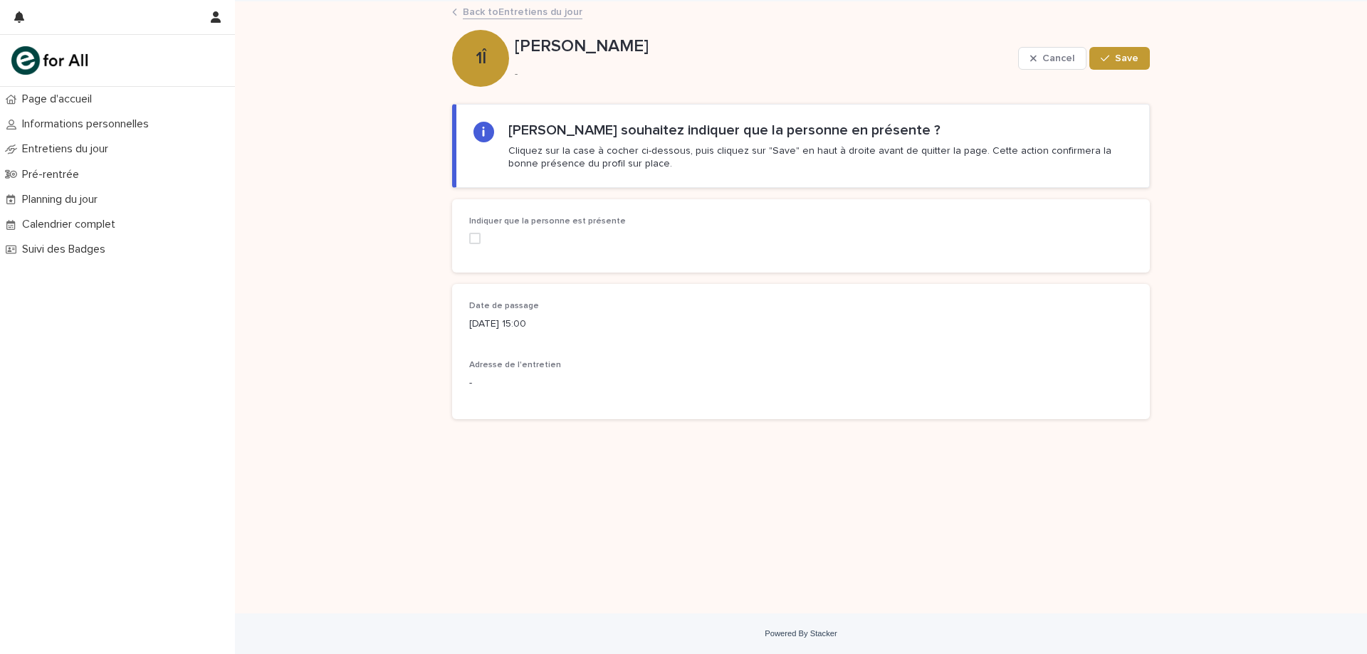
click at [473, 242] on span at bounding box center [474, 238] width 11 height 11
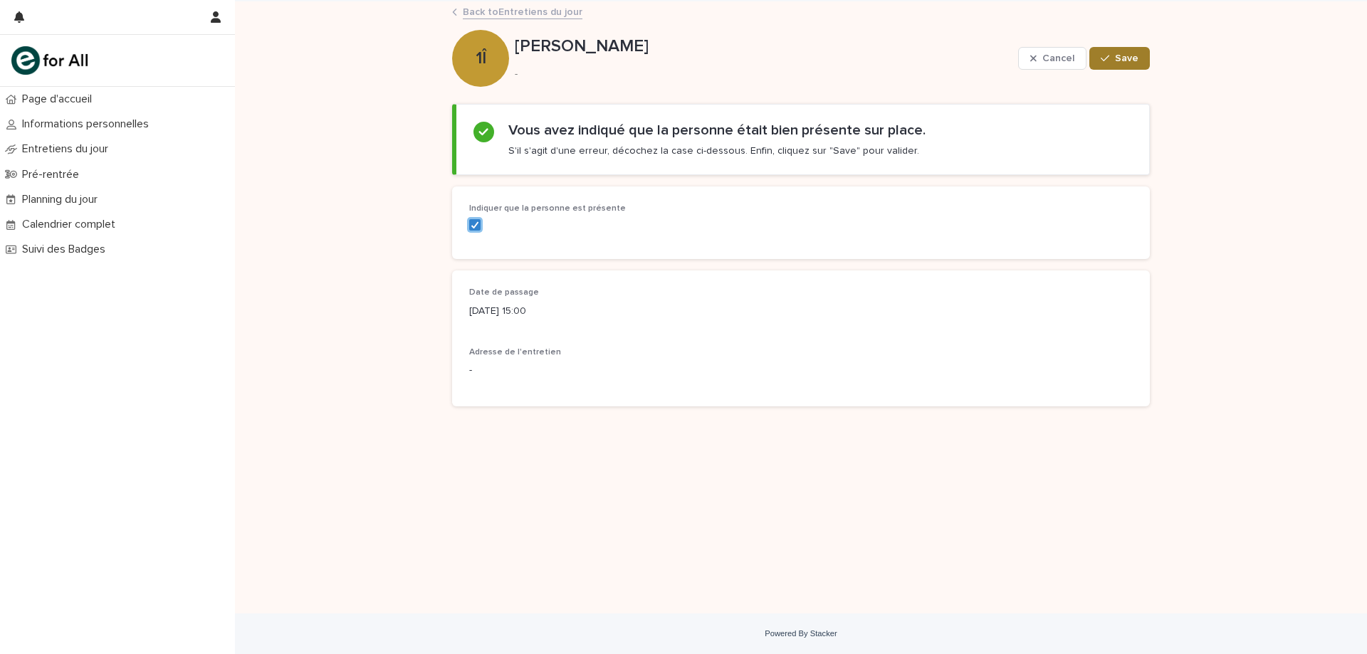
click at [1130, 58] on span "Save" at bounding box center [1126, 58] width 23 height 10
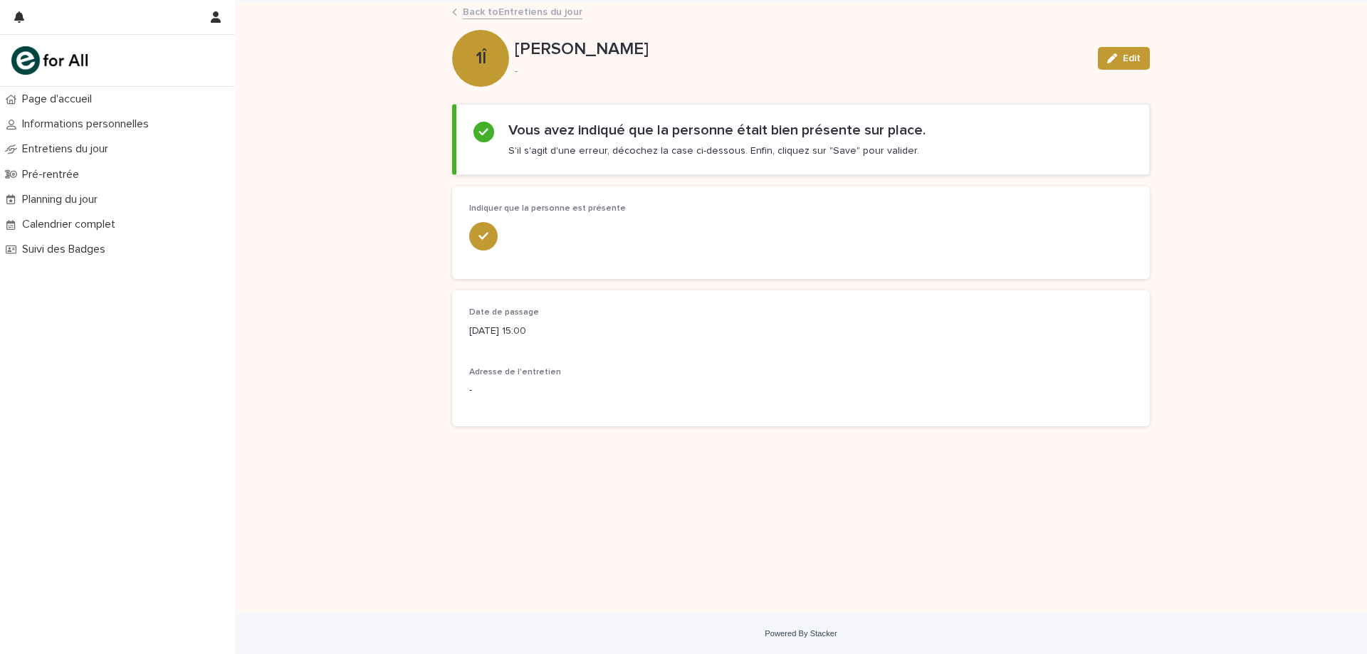
click at [513, 14] on link "Back to Entretiens du jour" at bounding box center [523, 11] width 120 height 16
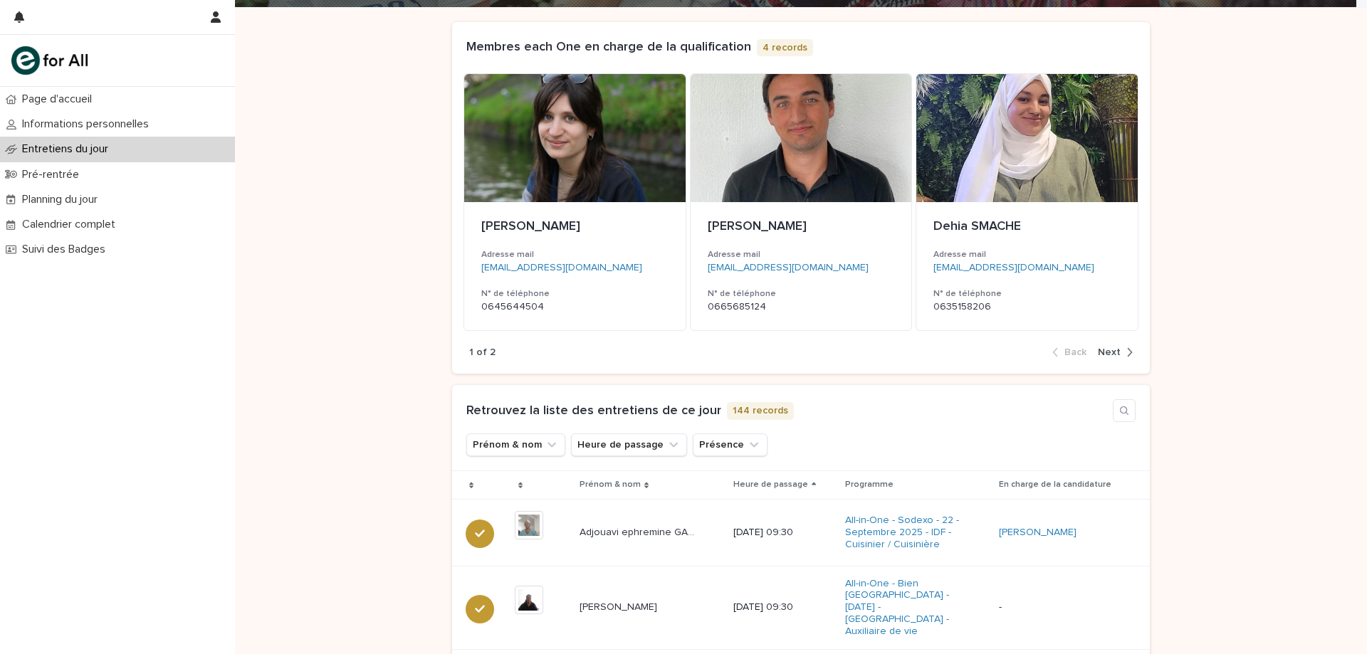
scroll to position [214, 0]
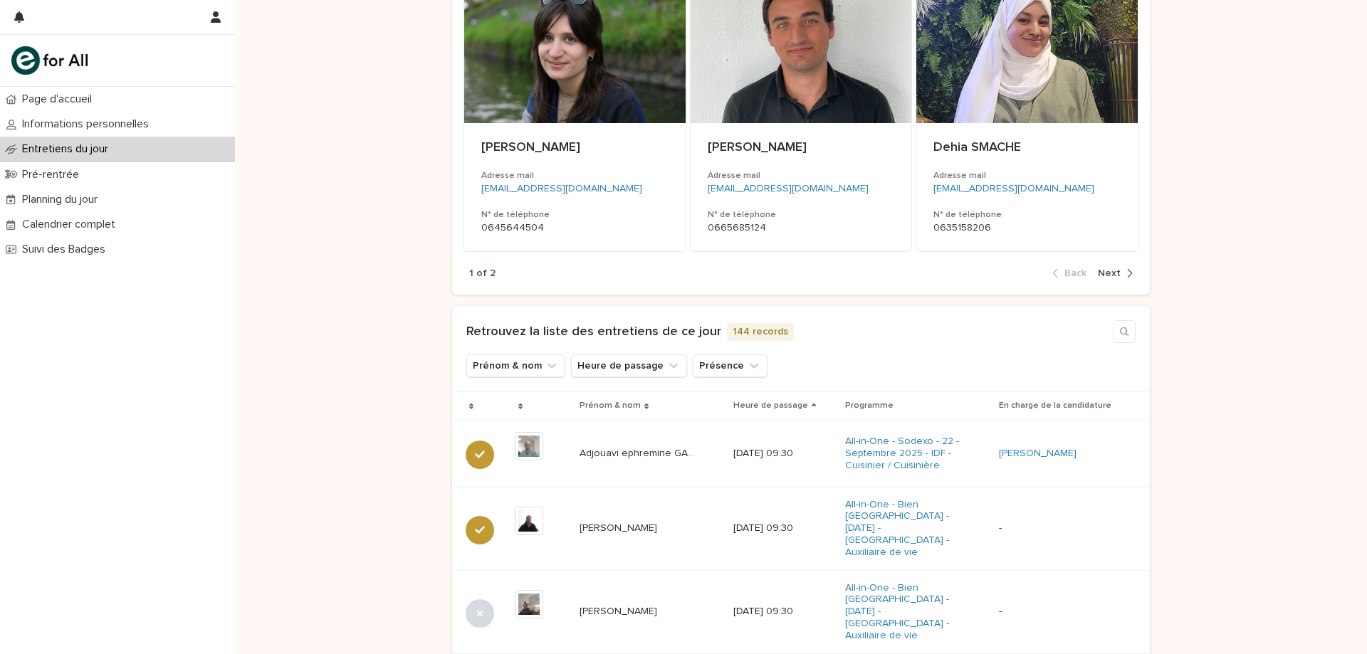
click at [812, 403] on div "Heure de passage" at bounding box center [783, 406] width 100 height 16
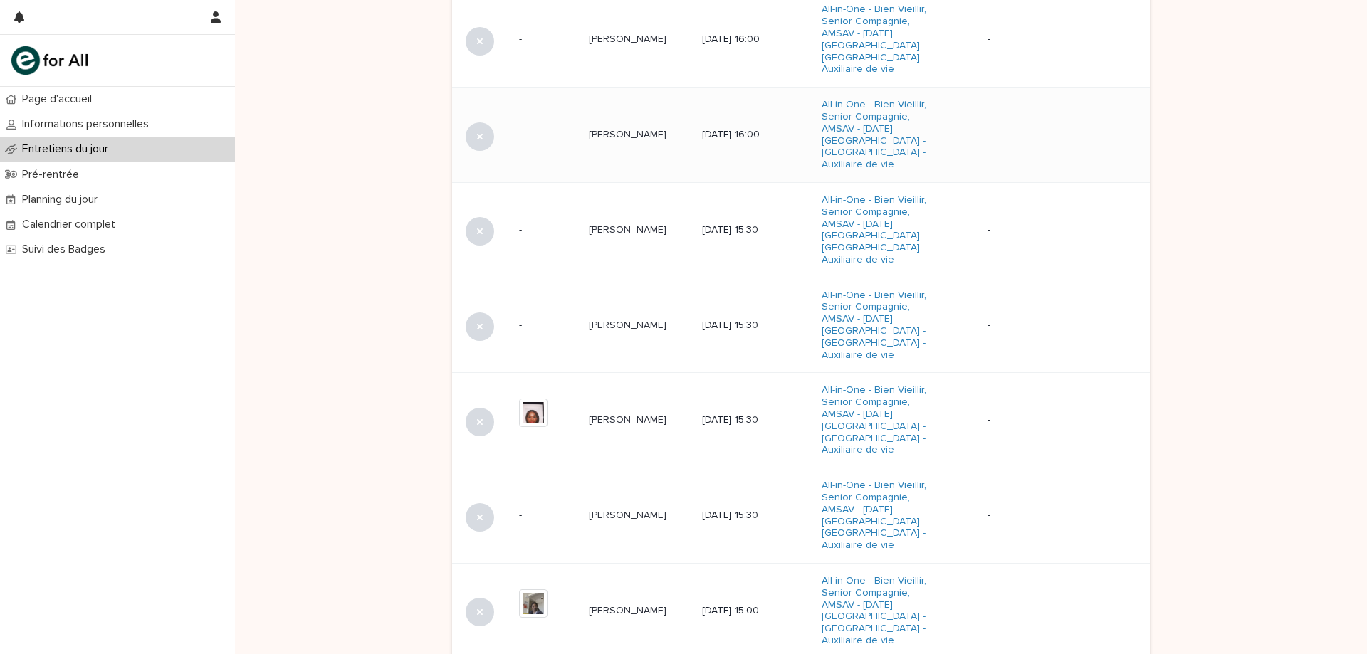
scroll to position [898, 0]
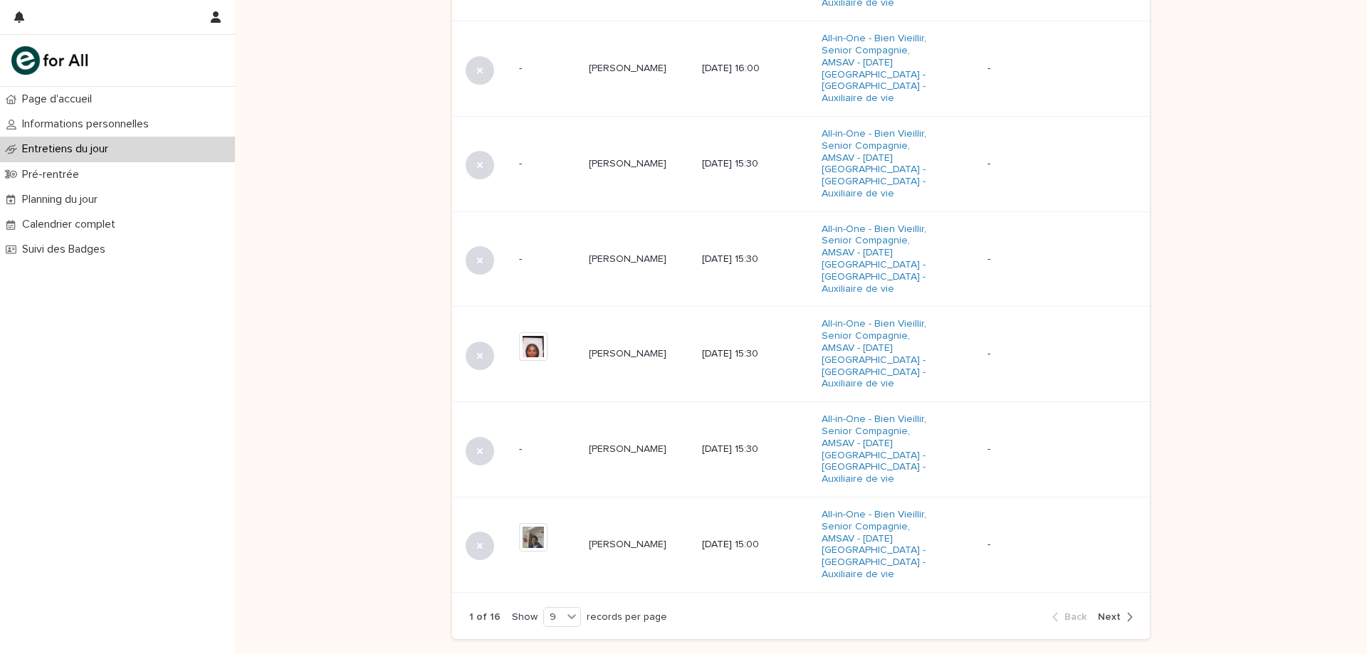
click at [1110, 612] on span "Next" at bounding box center [1109, 617] width 23 height 10
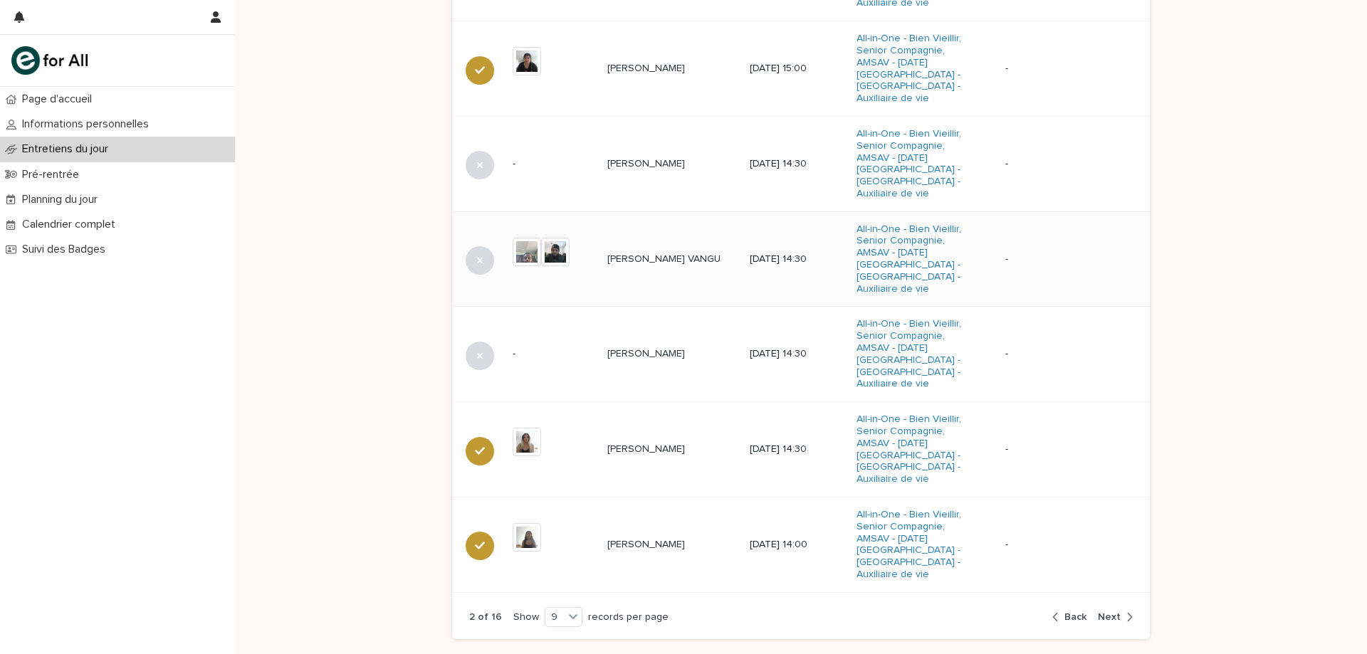
click at [662, 251] on p "[PERSON_NAME] VANGU" at bounding box center [665, 258] width 116 height 15
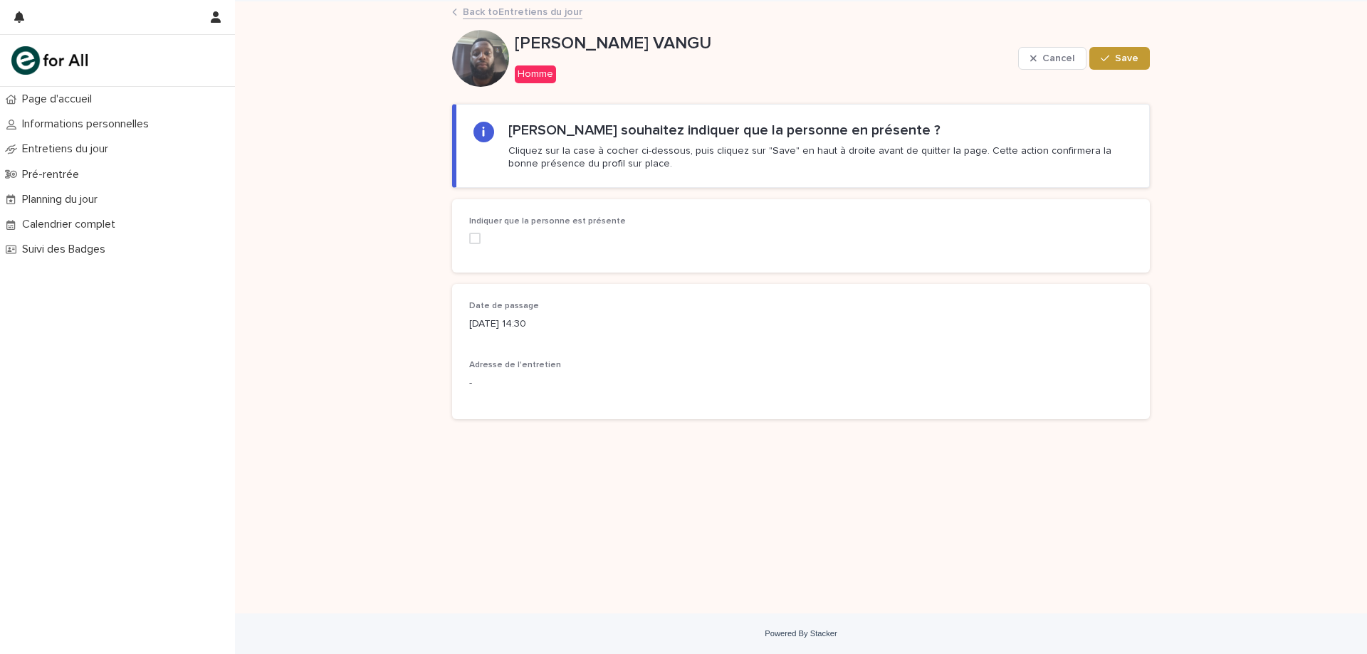
click at [473, 237] on span at bounding box center [474, 238] width 11 height 11
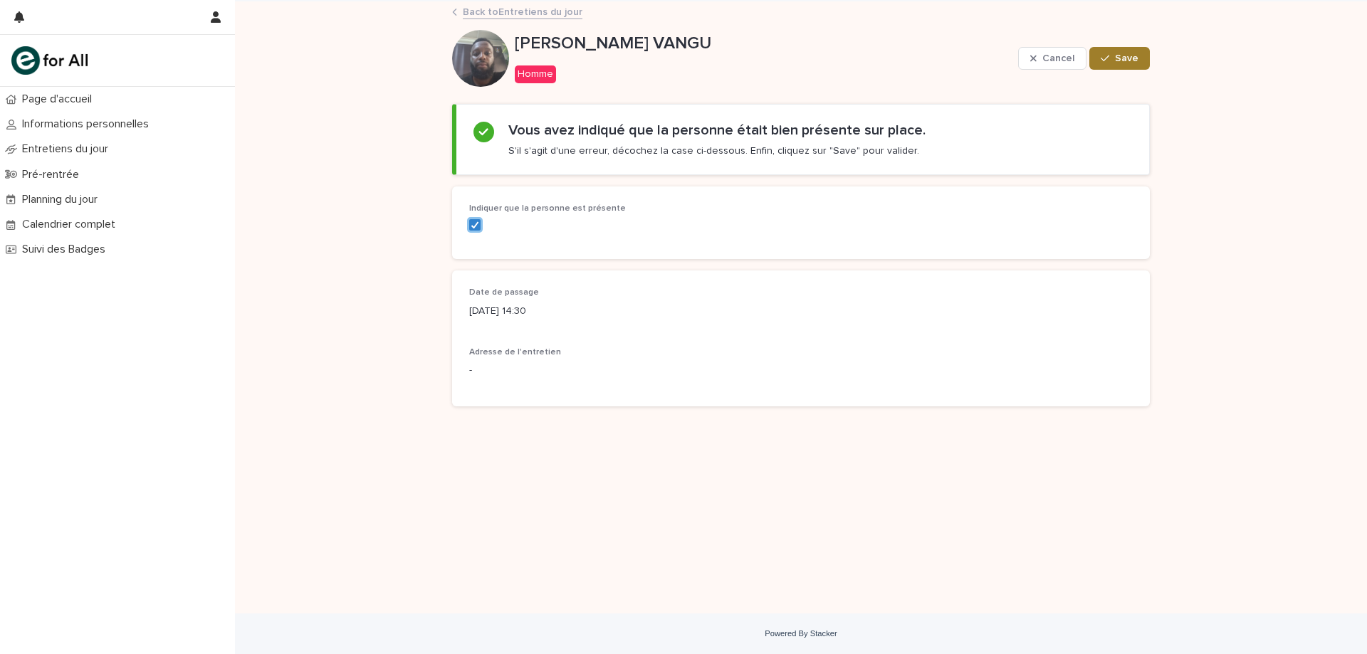
click at [1116, 64] on button "Save" at bounding box center [1119, 58] width 61 height 23
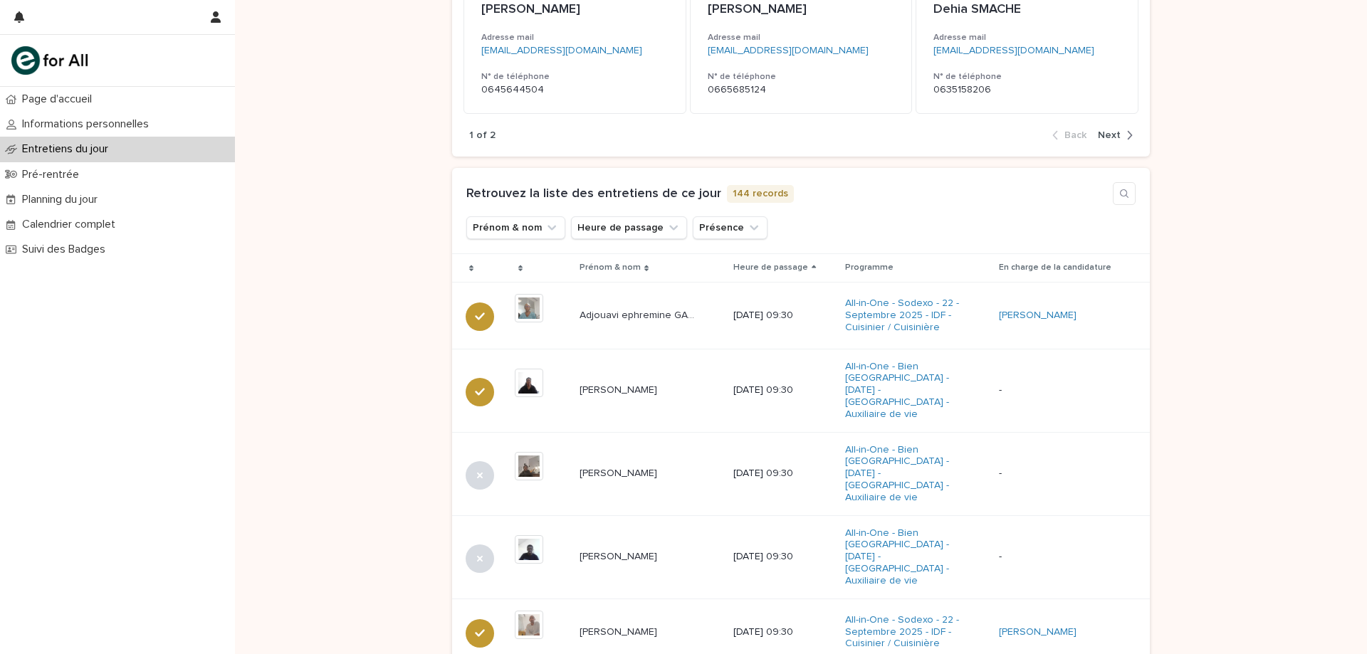
scroll to position [356, 0]
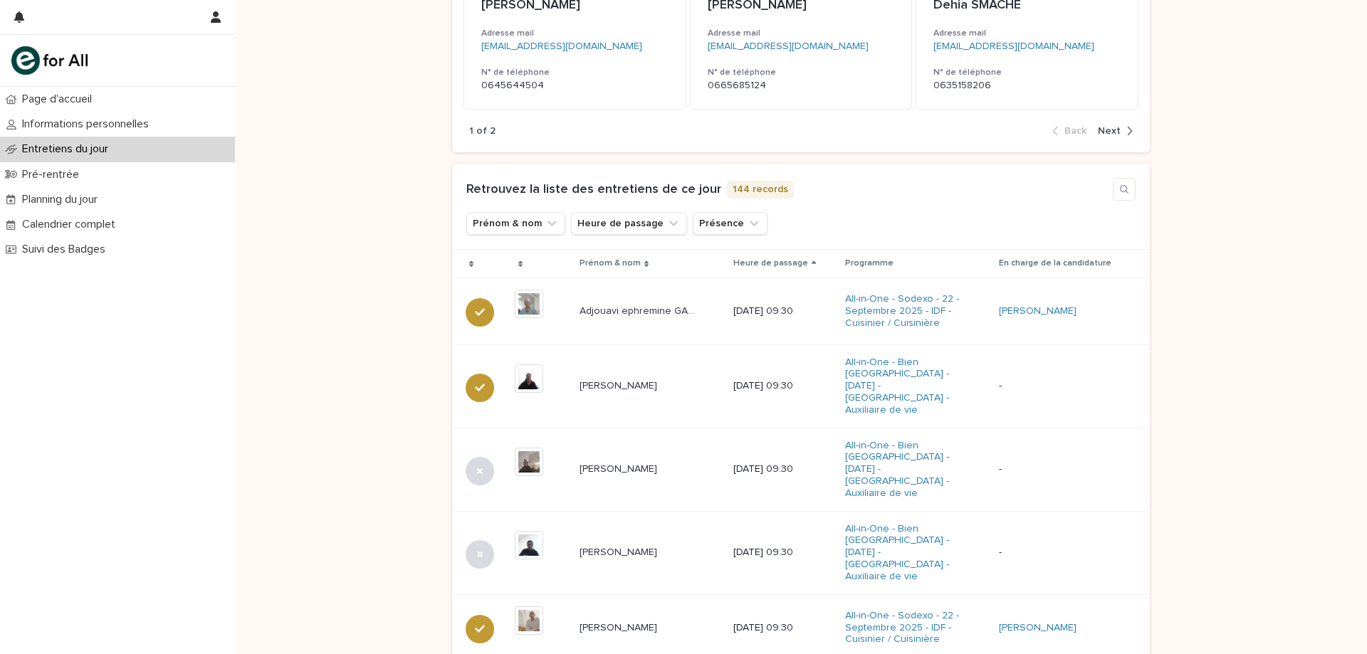
click at [812, 263] on icon at bounding box center [814, 264] width 4 height 7
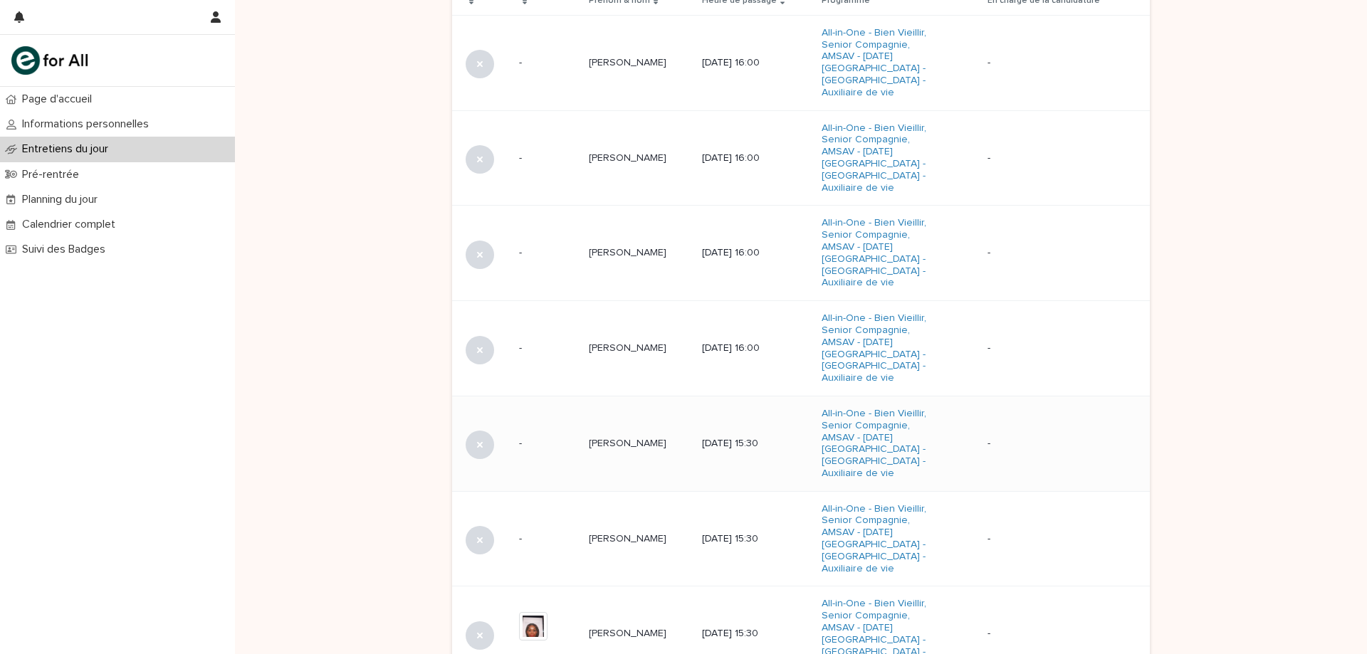
scroll to position [832, 0]
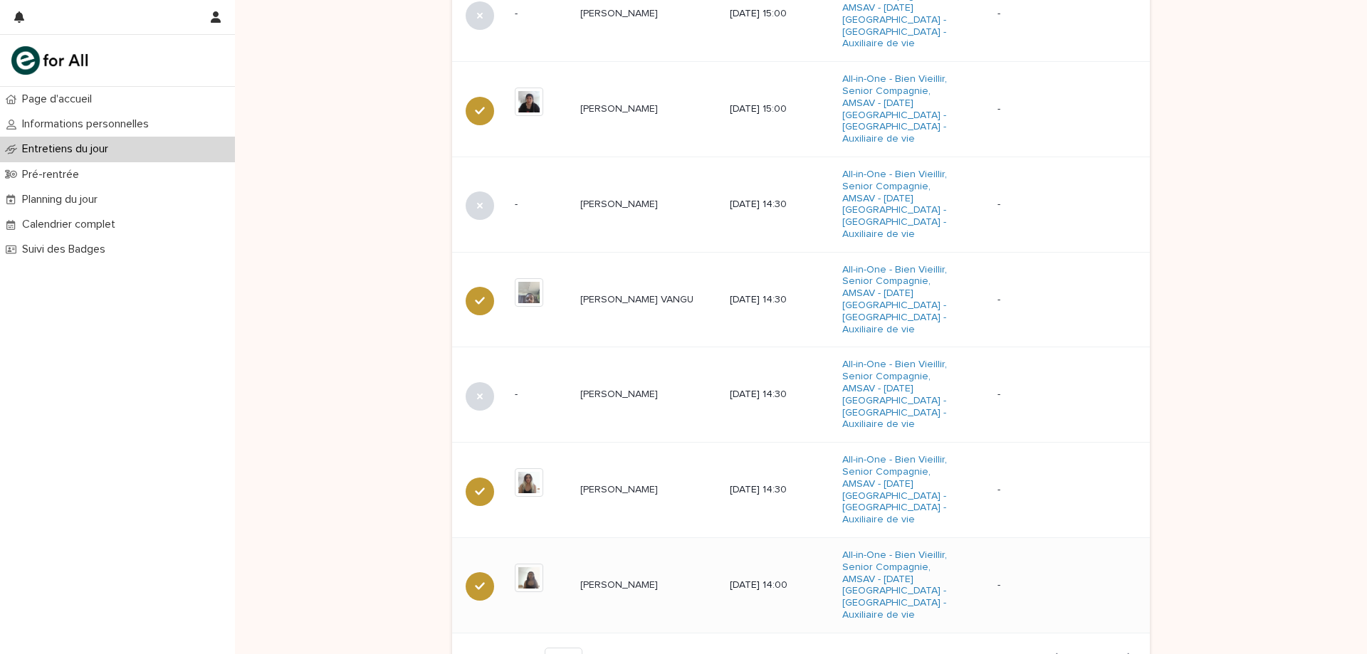
scroll to position [898, 0]
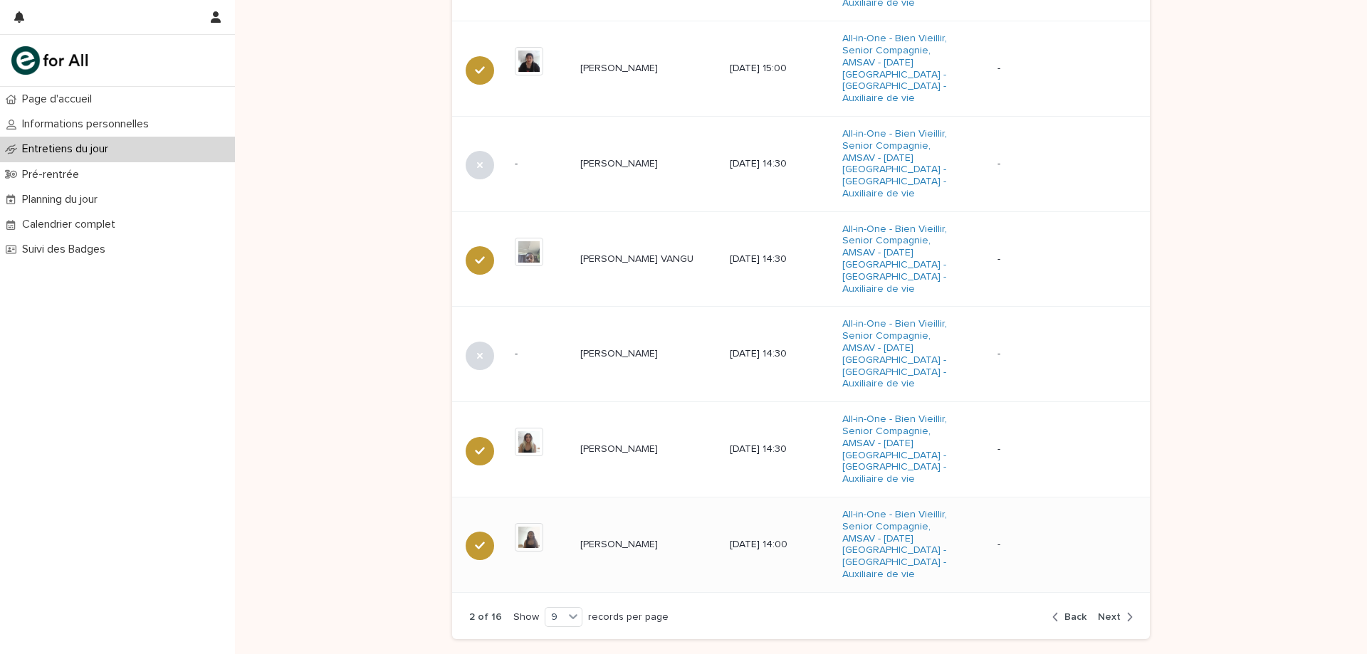
click at [1079, 612] on span "Back" at bounding box center [1075, 617] width 22 height 10
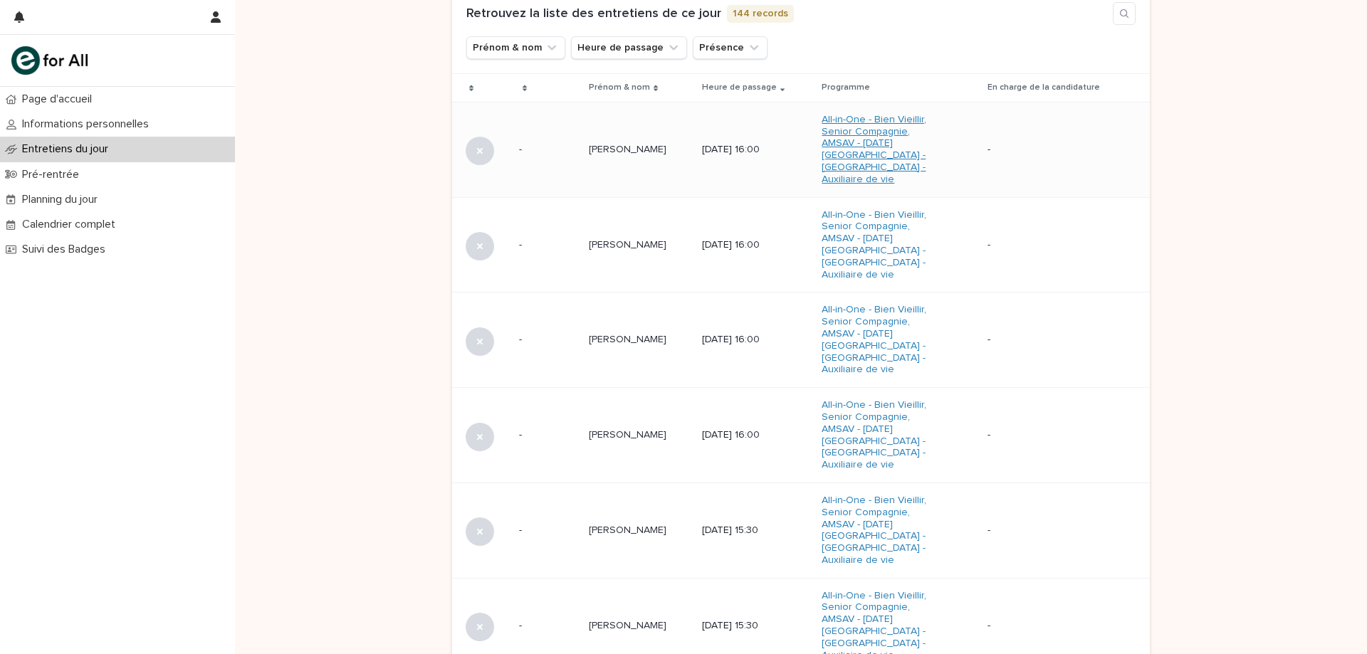
scroll to position [542, 0]
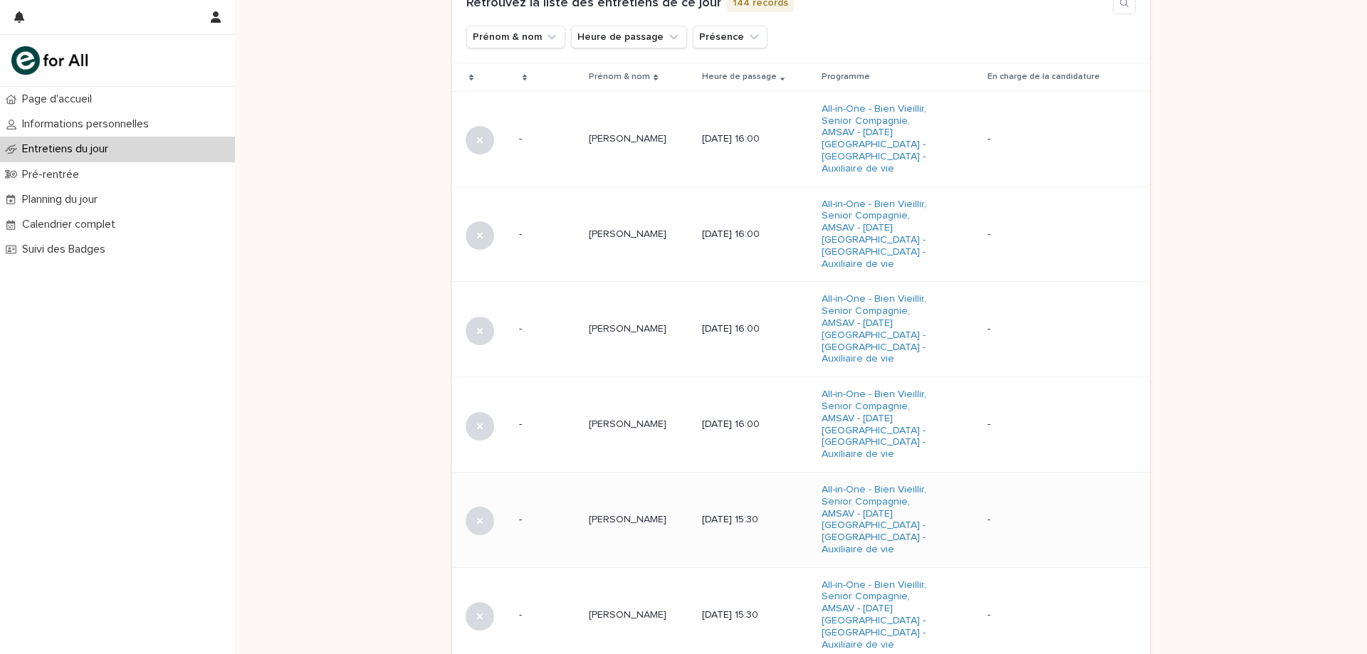
click at [616, 511] on p "[PERSON_NAME]" at bounding box center [629, 518] width 80 height 15
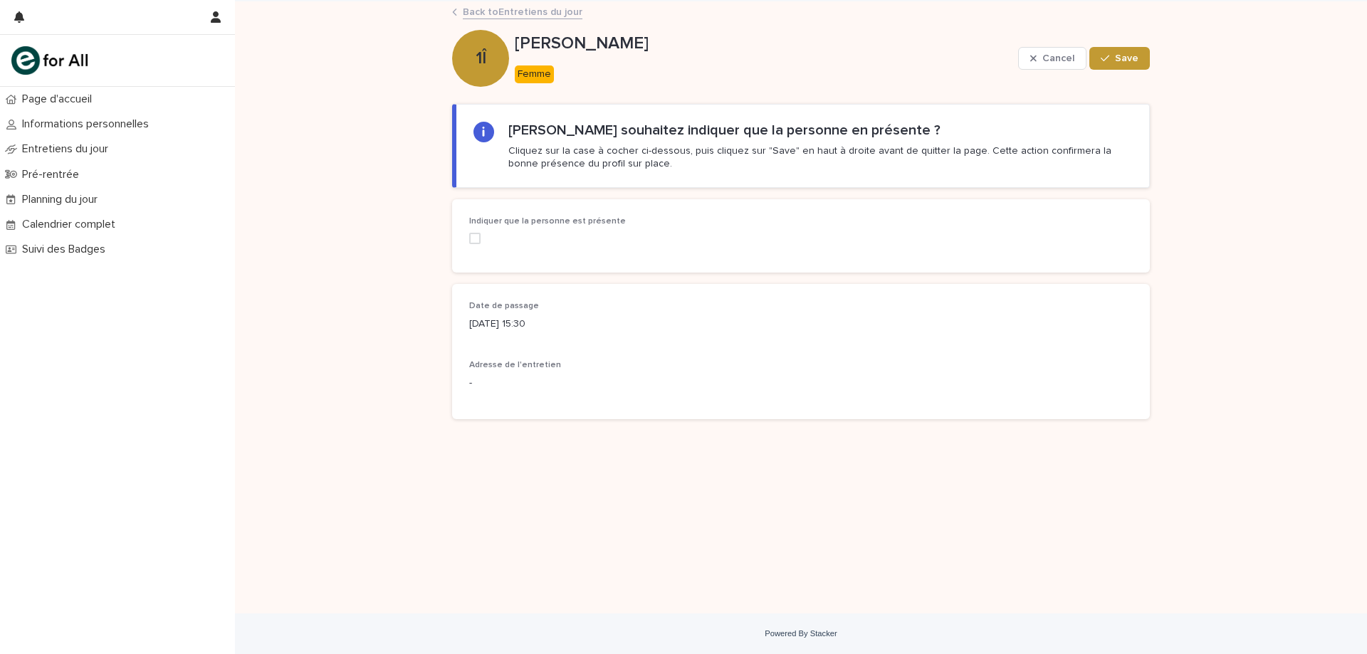
click at [476, 241] on span at bounding box center [474, 238] width 11 height 11
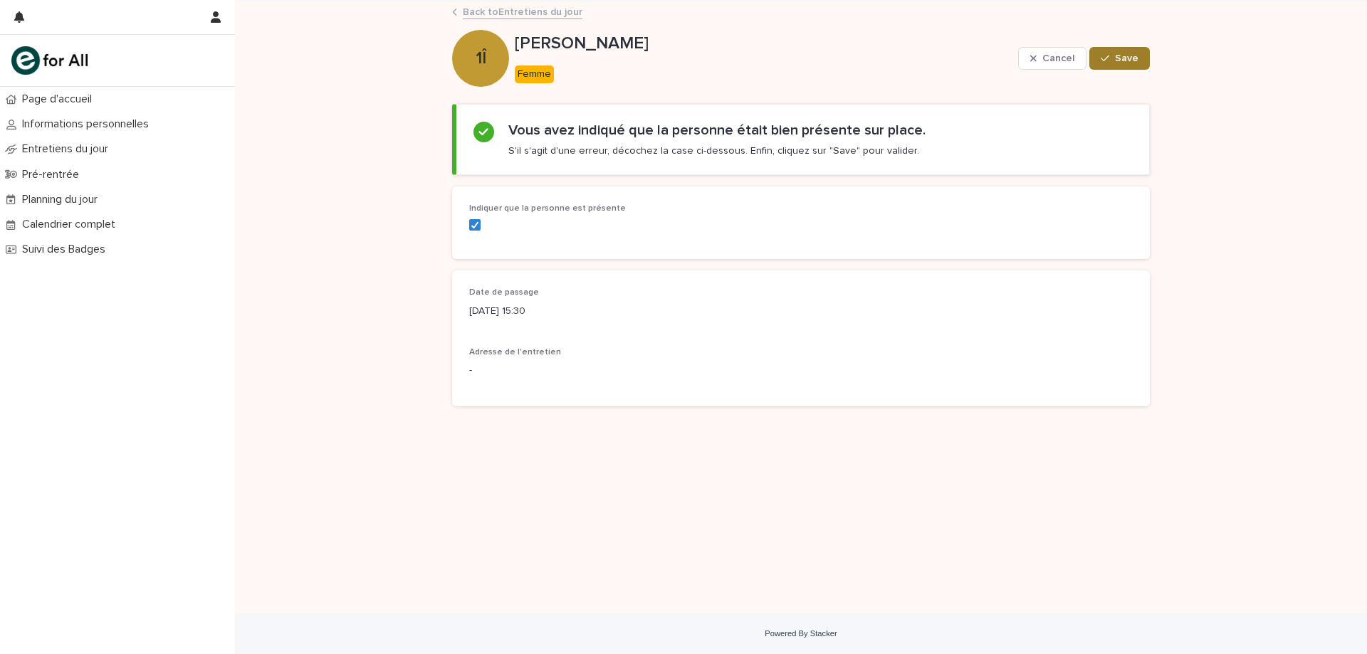
click at [1126, 56] on span "Save" at bounding box center [1126, 58] width 23 height 10
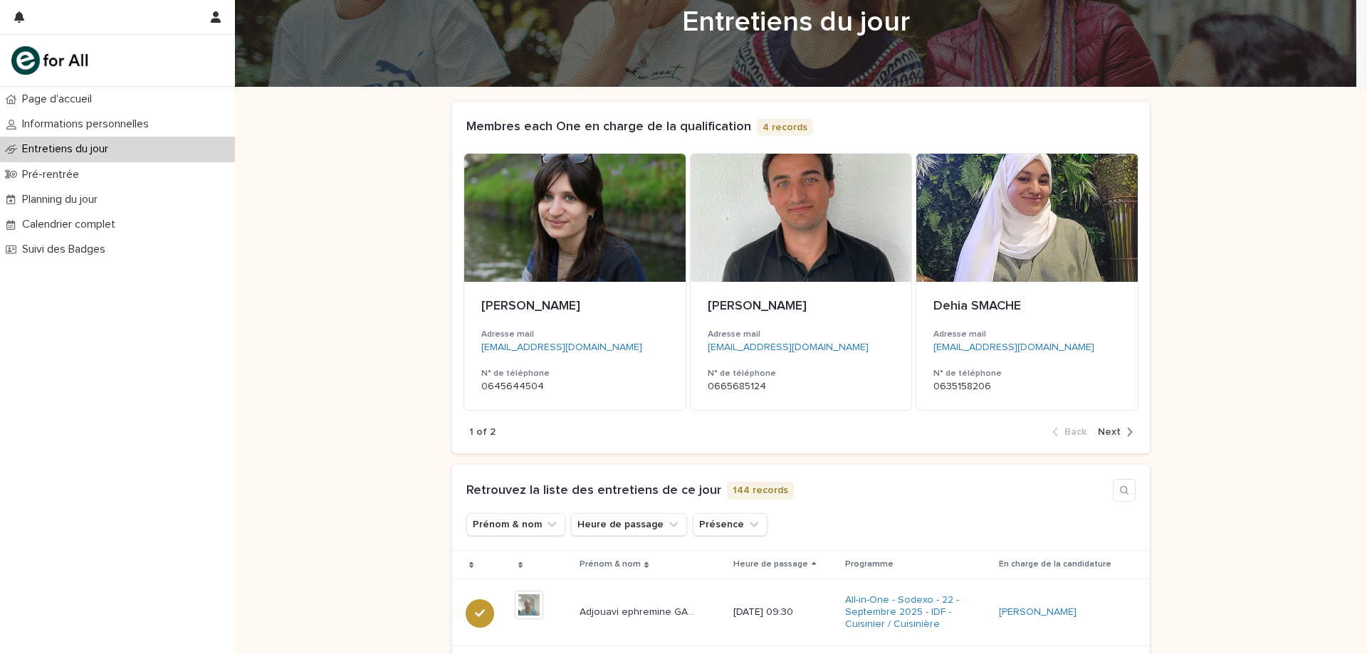
scroll to position [356, 0]
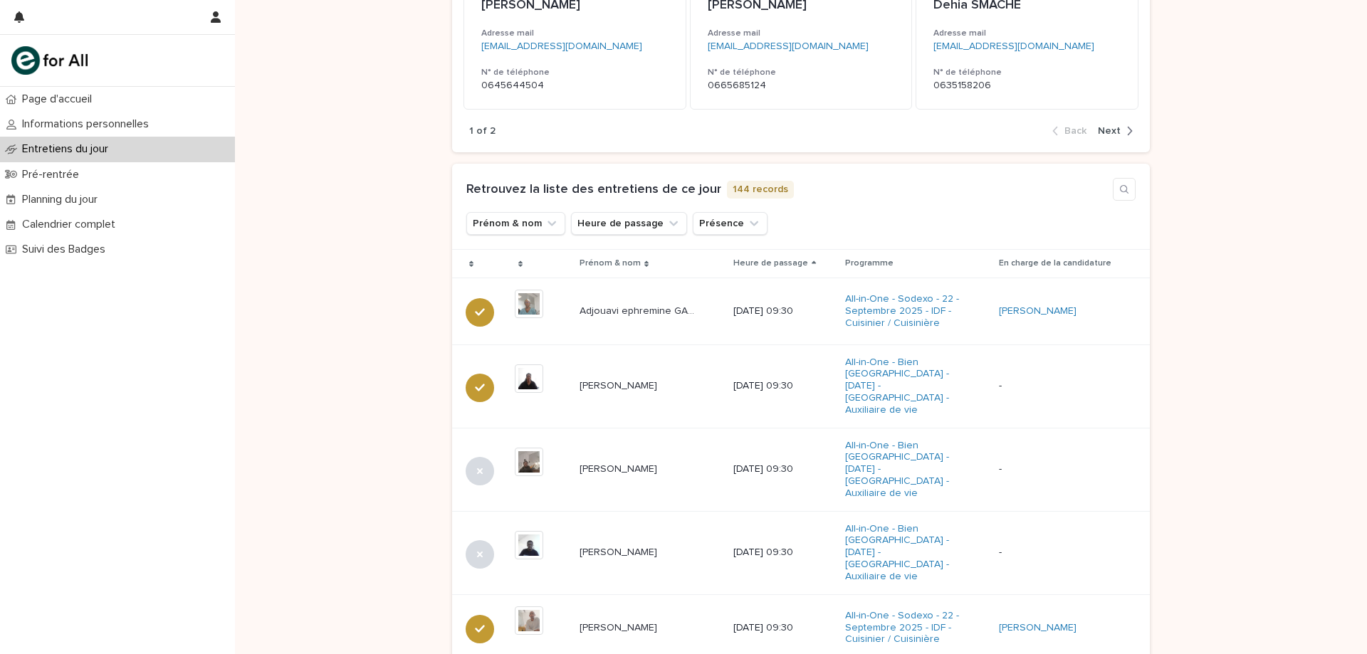
click at [812, 261] on icon at bounding box center [814, 264] width 4 height 7
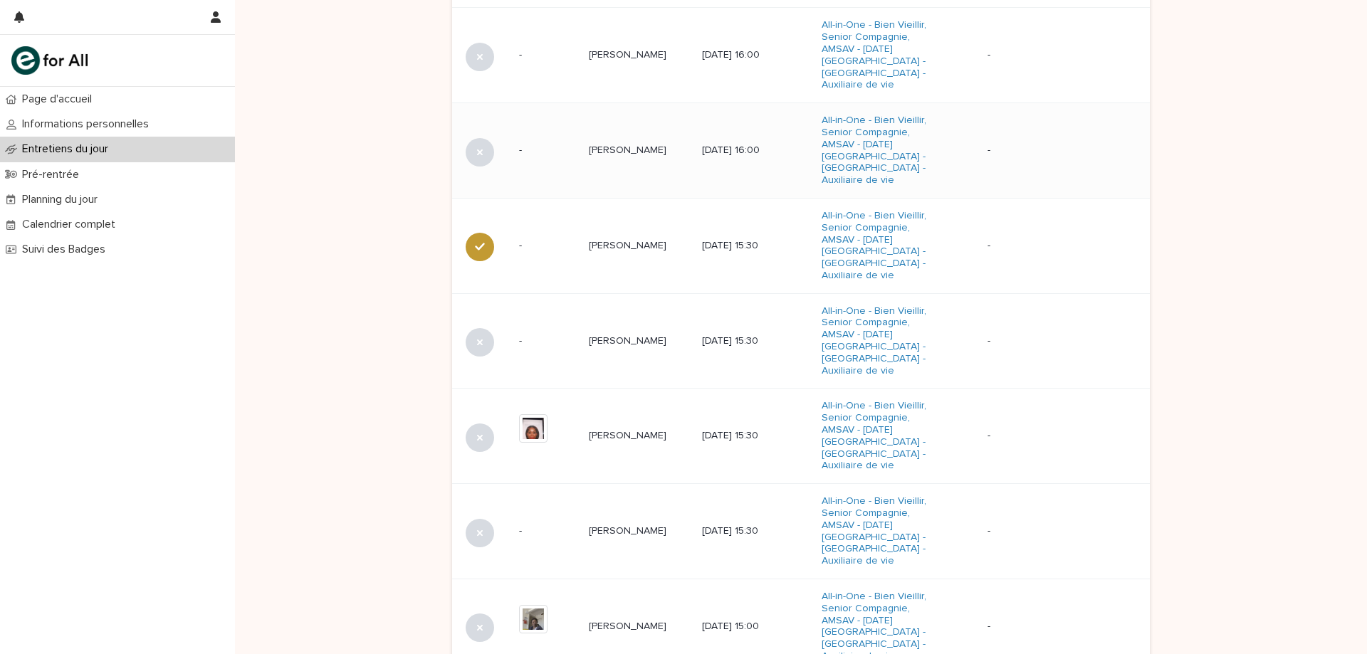
scroll to position [832, 0]
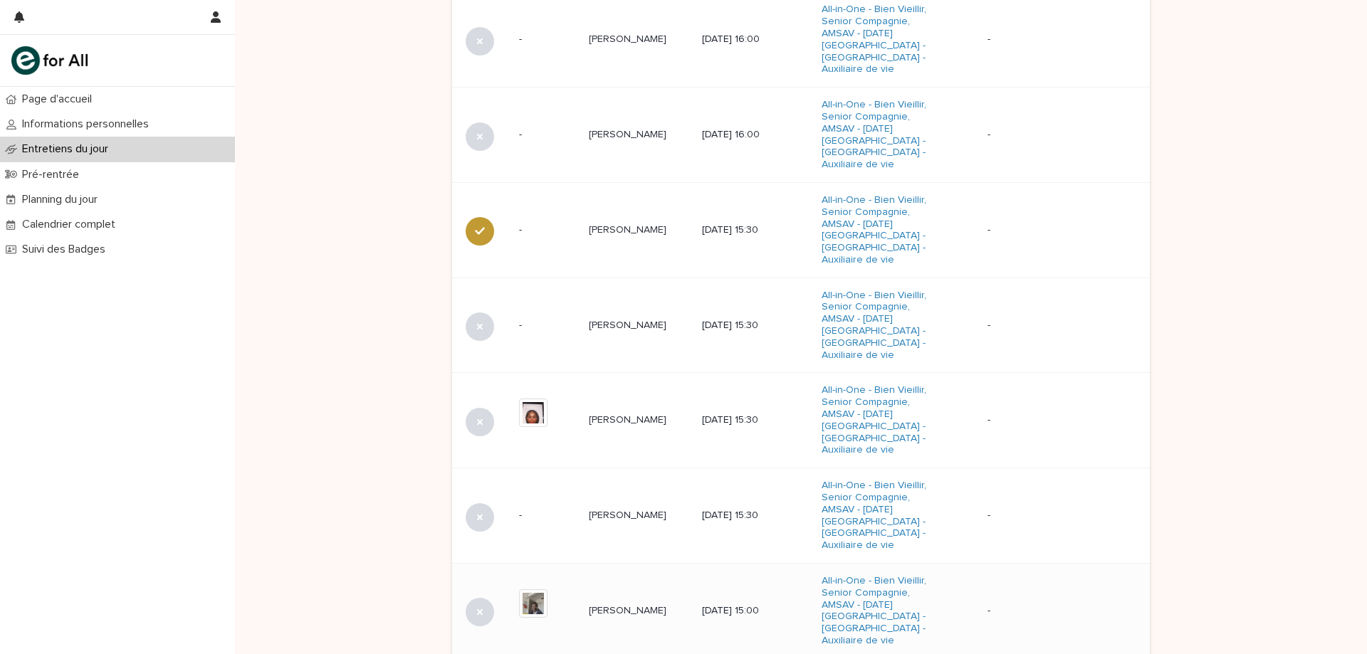
click at [649, 602] on p "[PERSON_NAME]" at bounding box center [629, 609] width 80 height 15
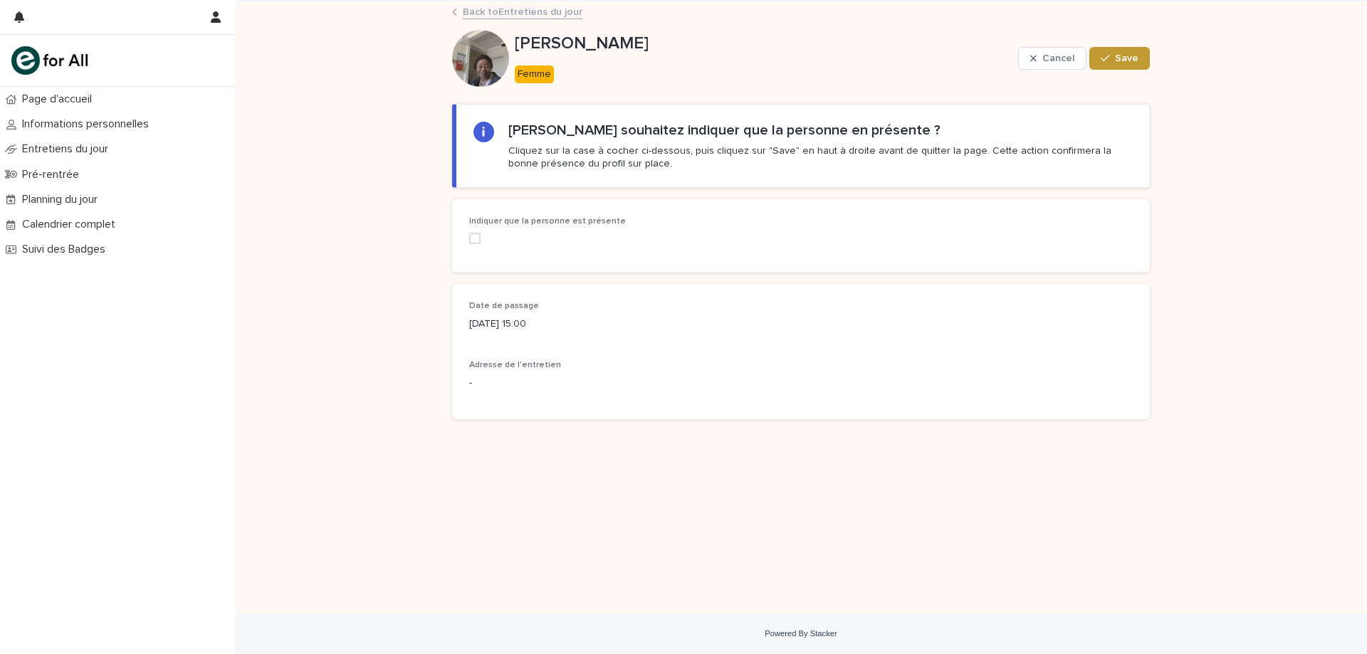
click at [476, 238] on span at bounding box center [474, 238] width 11 height 11
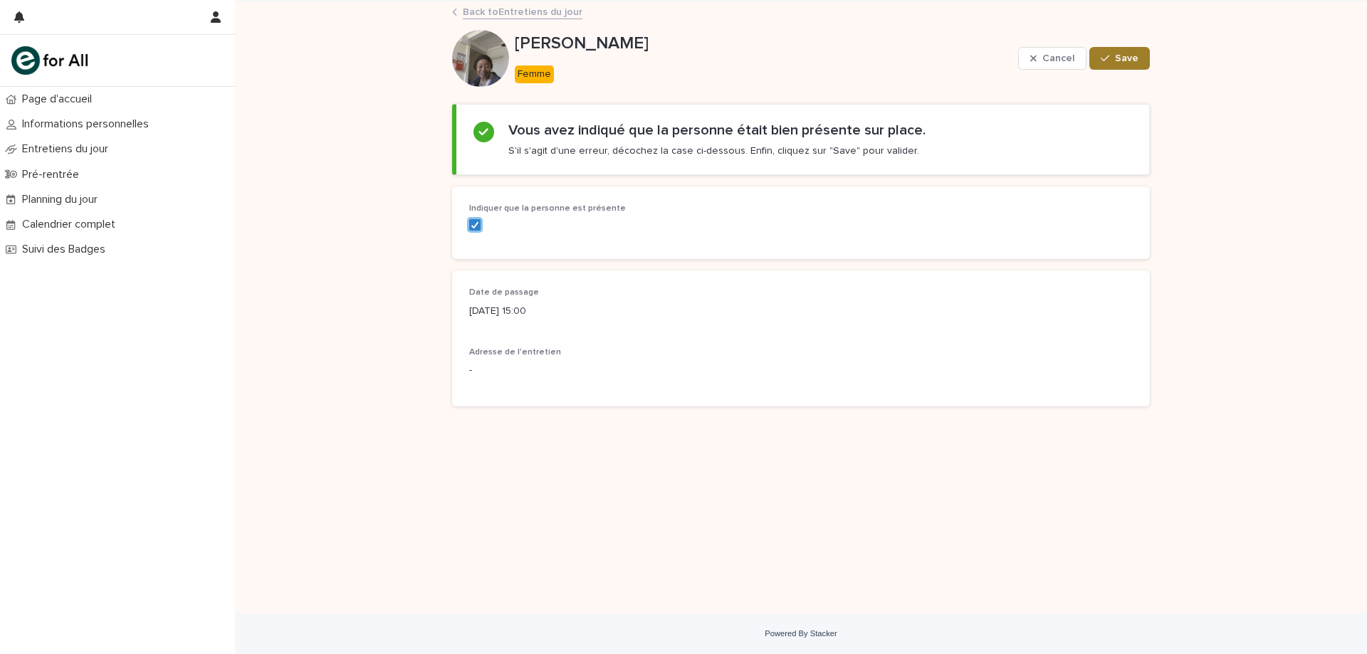
click at [1122, 58] on span "Save" at bounding box center [1126, 58] width 23 height 10
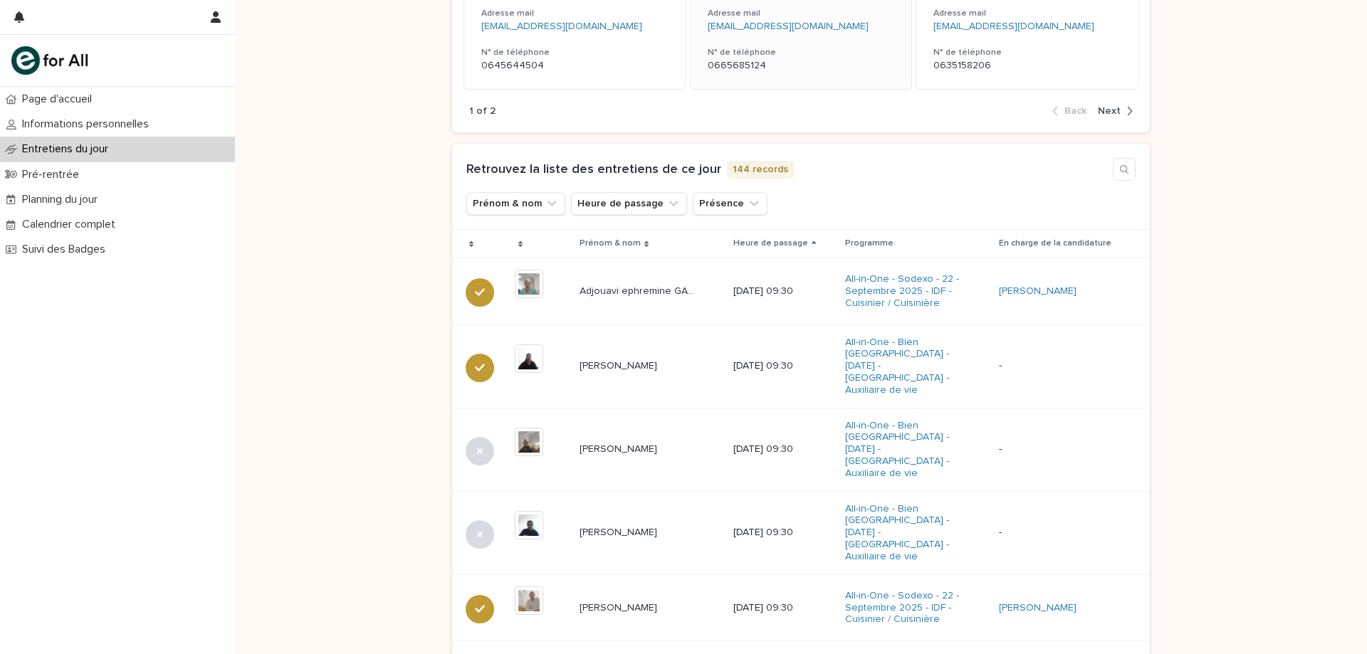
scroll to position [356, 0]
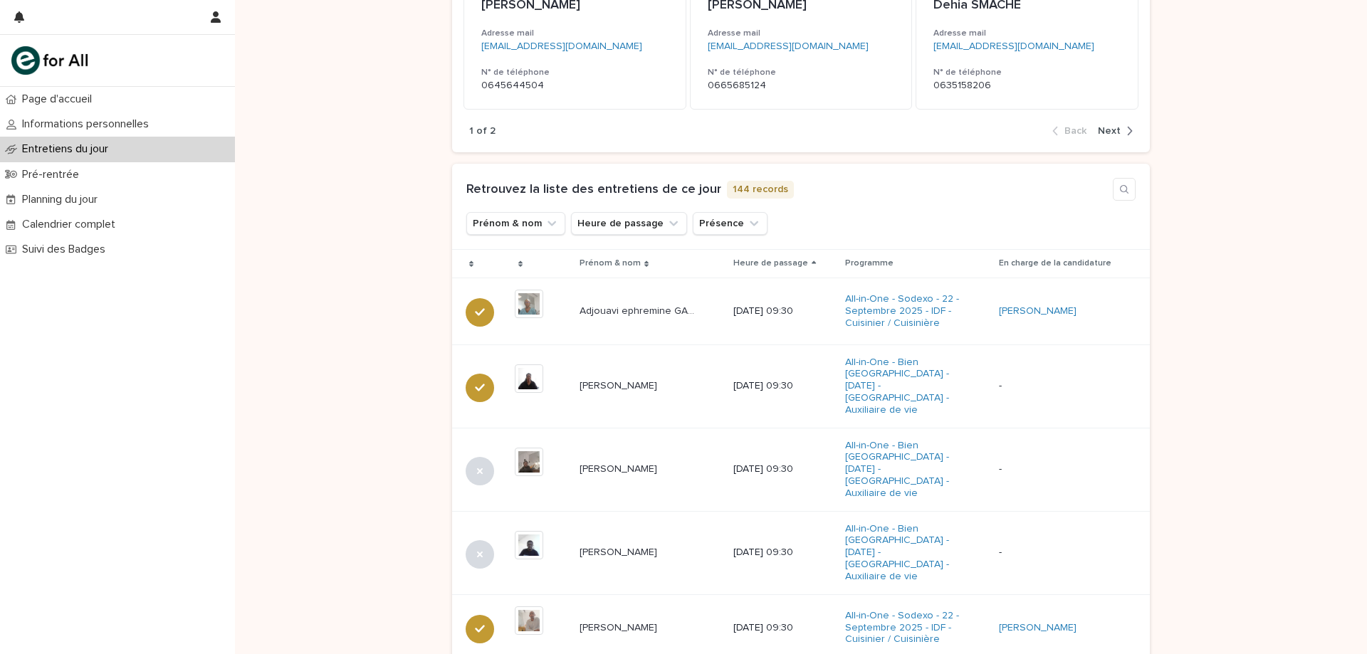
click at [812, 263] on icon at bounding box center [814, 262] width 4 height 3
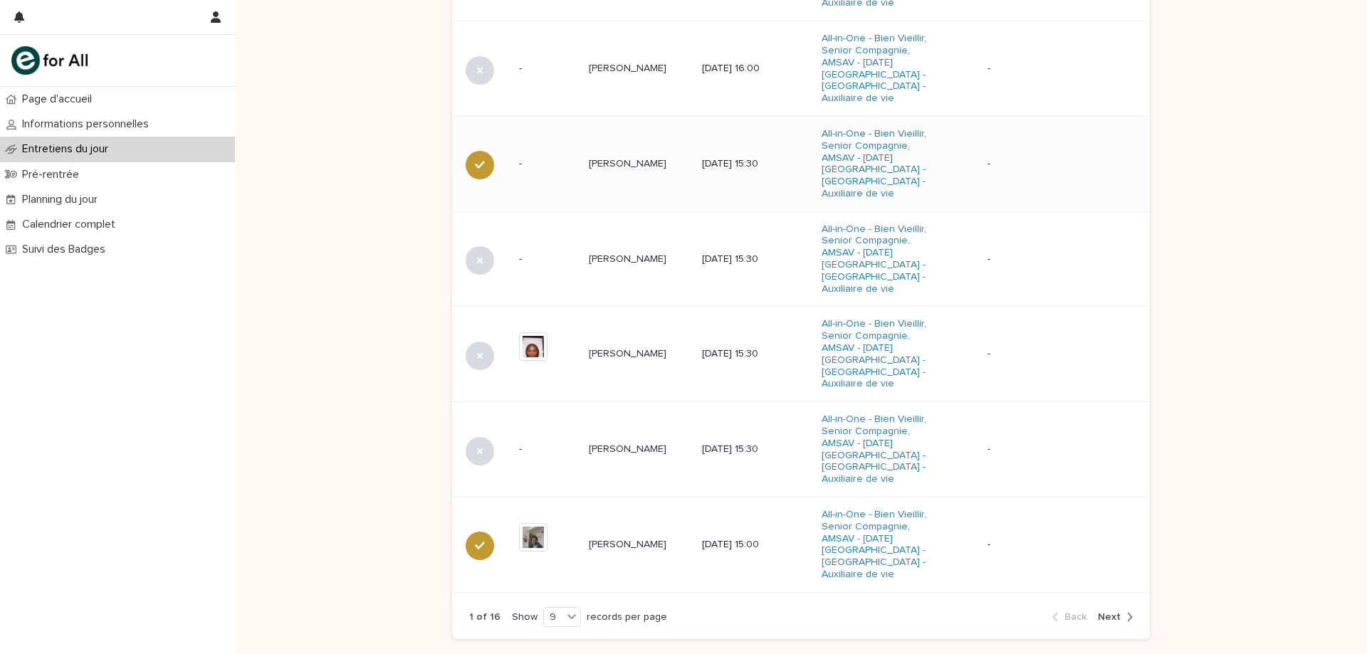
scroll to position [614, 0]
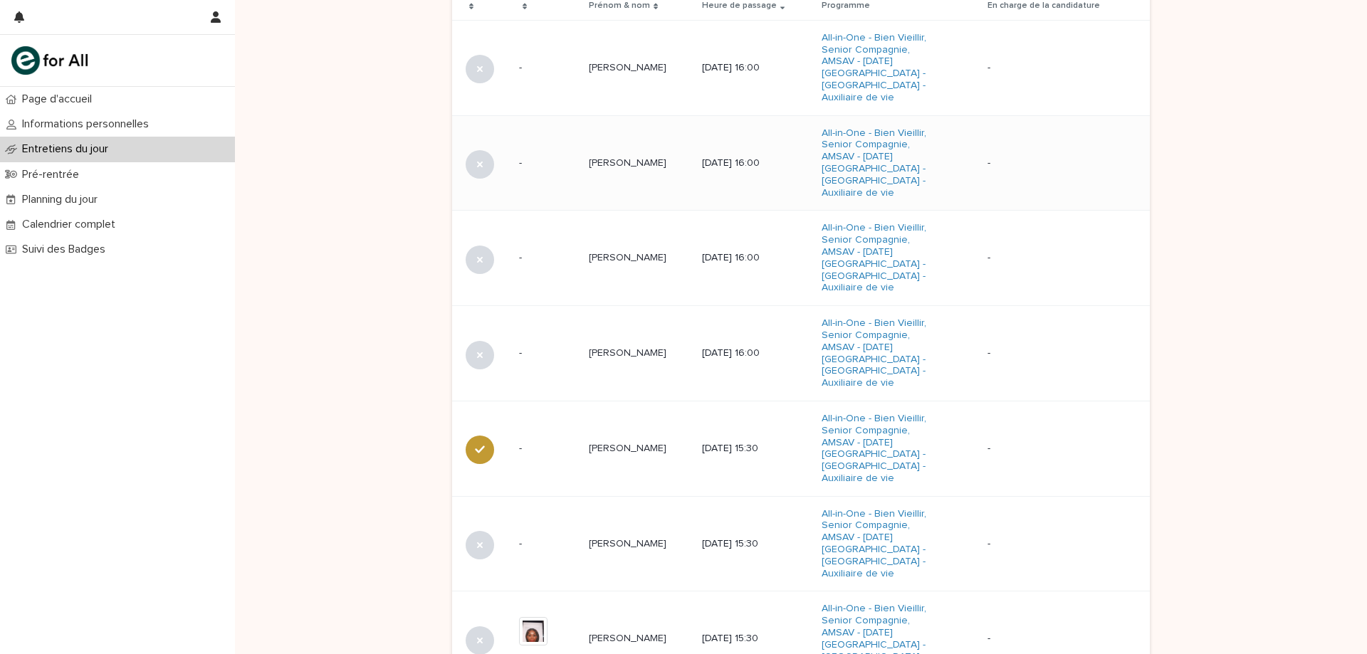
click at [628, 154] on p "[PERSON_NAME]" at bounding box center [629, 161] width 80 height 15
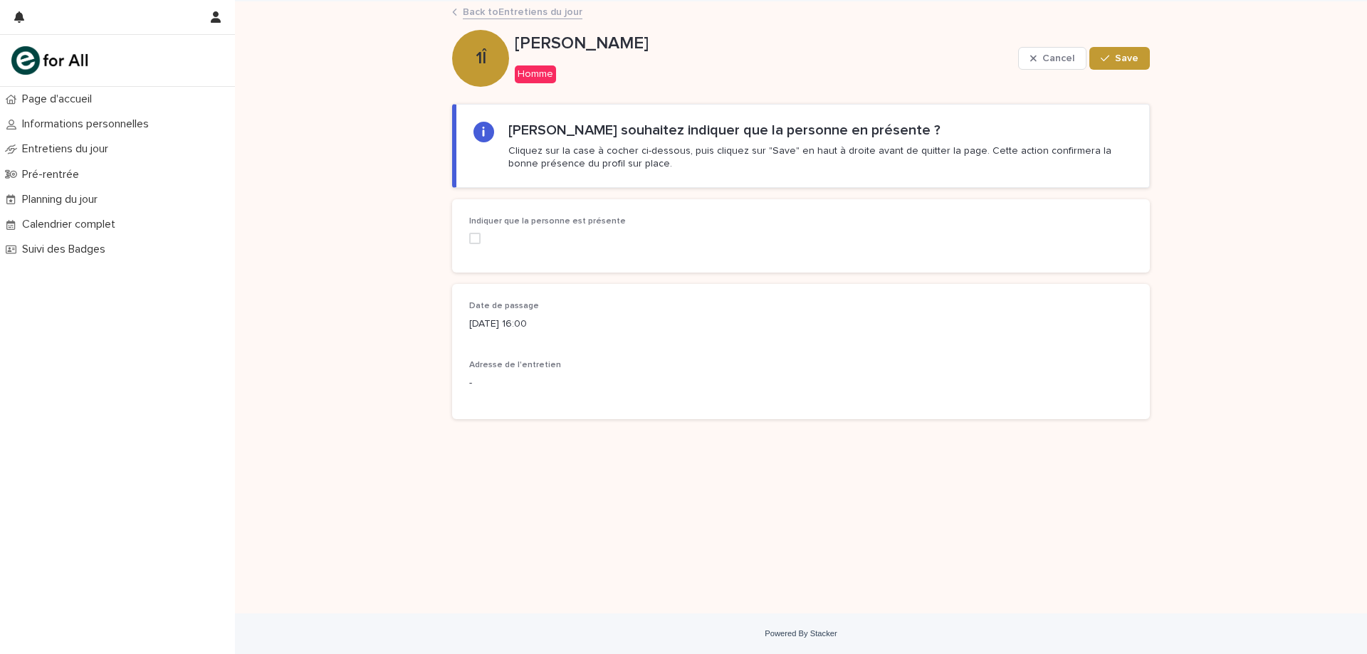
click at [477, 238] on span at bounding box center [474, 238] width 11 height 11
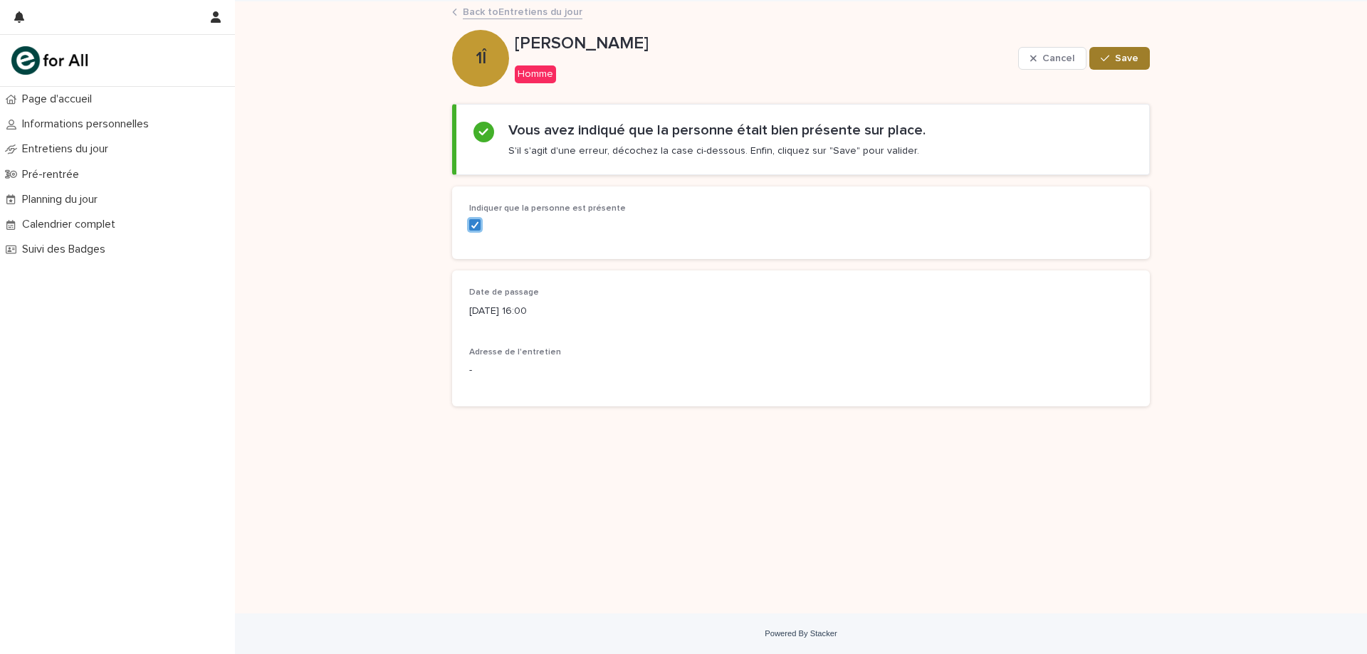
click at [1126, 60] on span "Save" at bounding box center [1126, 58] width 23 height 10
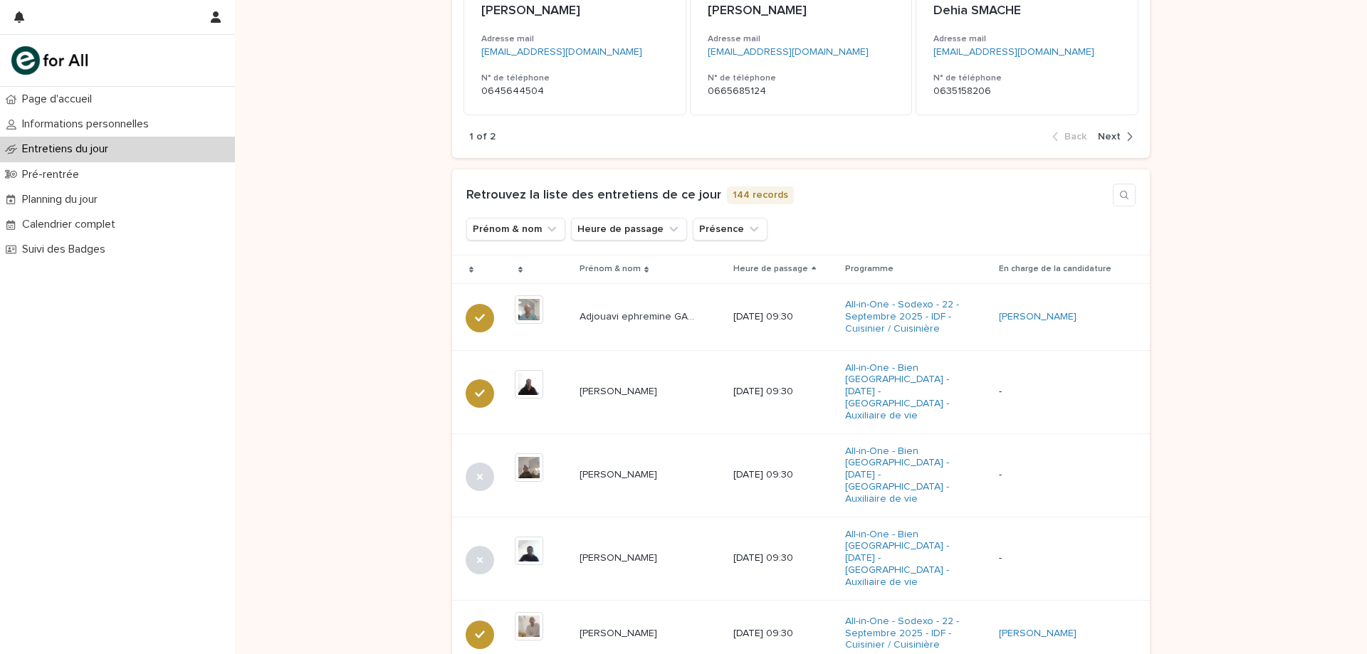
scroll to position [356, 0]
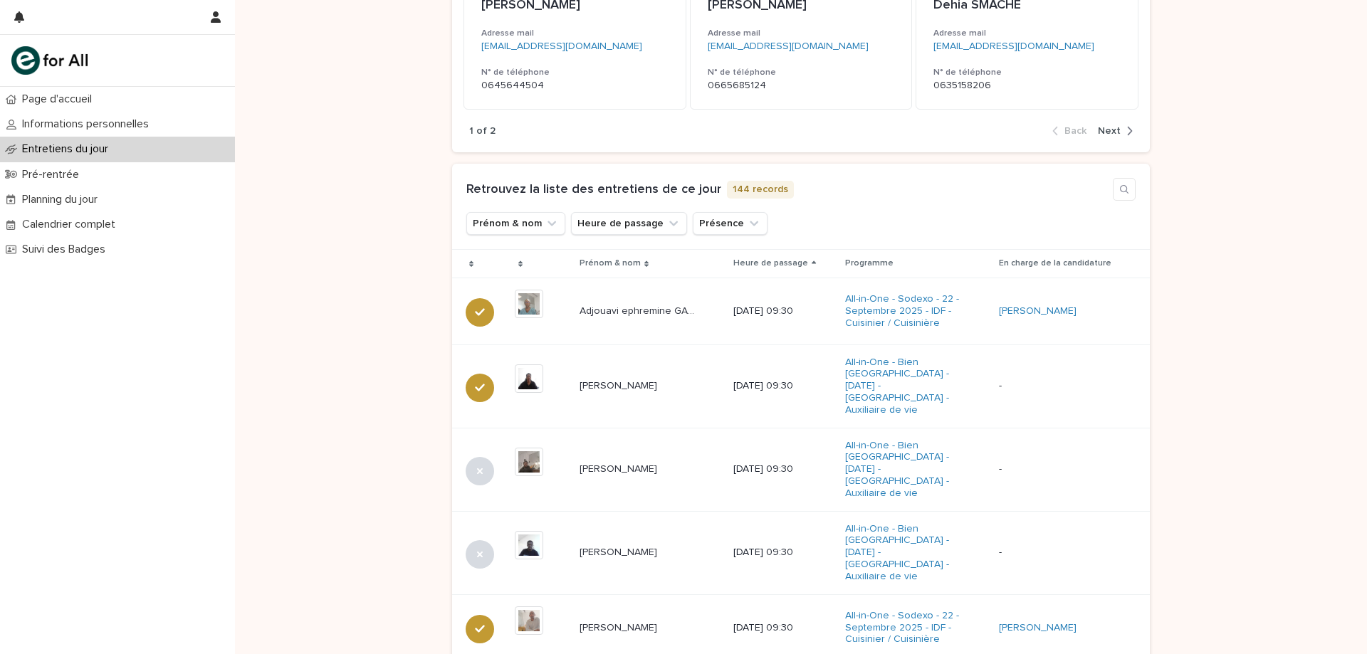
click at [813, 260] on div "Heure de passage" at bounding box center [783, 264] width 100 height 16
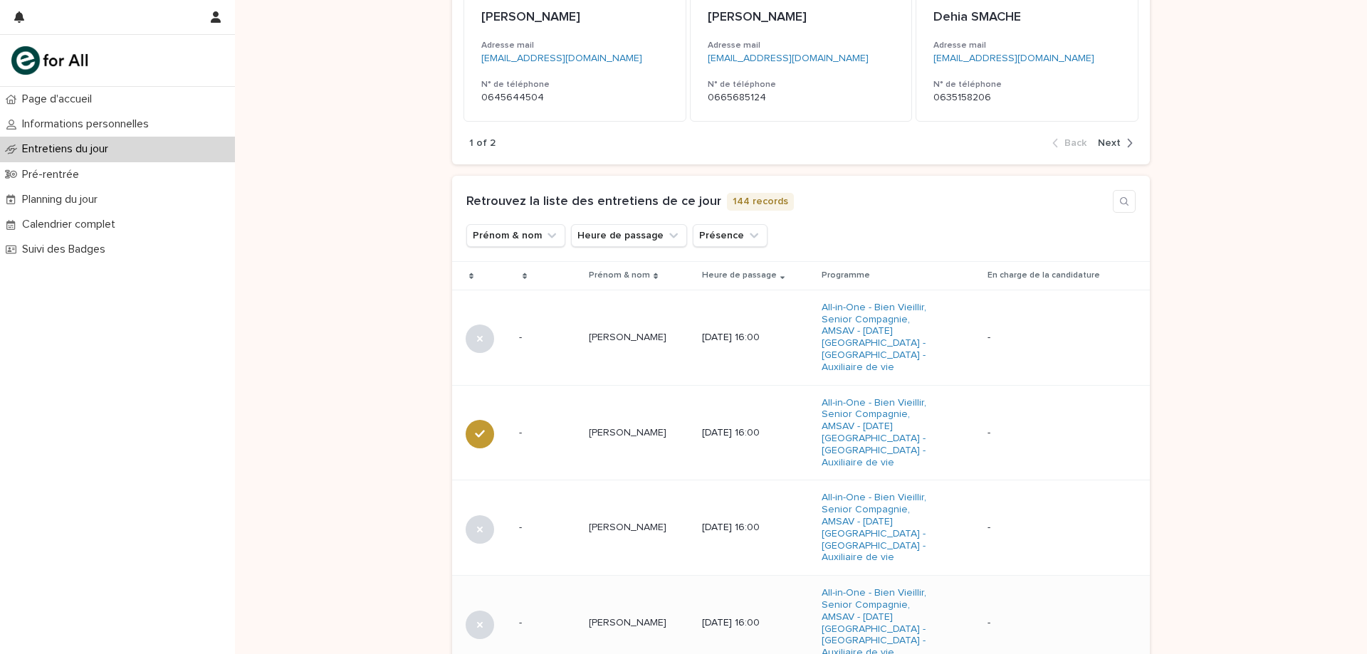
scroll to position [263, 0]
